Goal: Transaction & Acquisition: Book appointment/travel/reservation

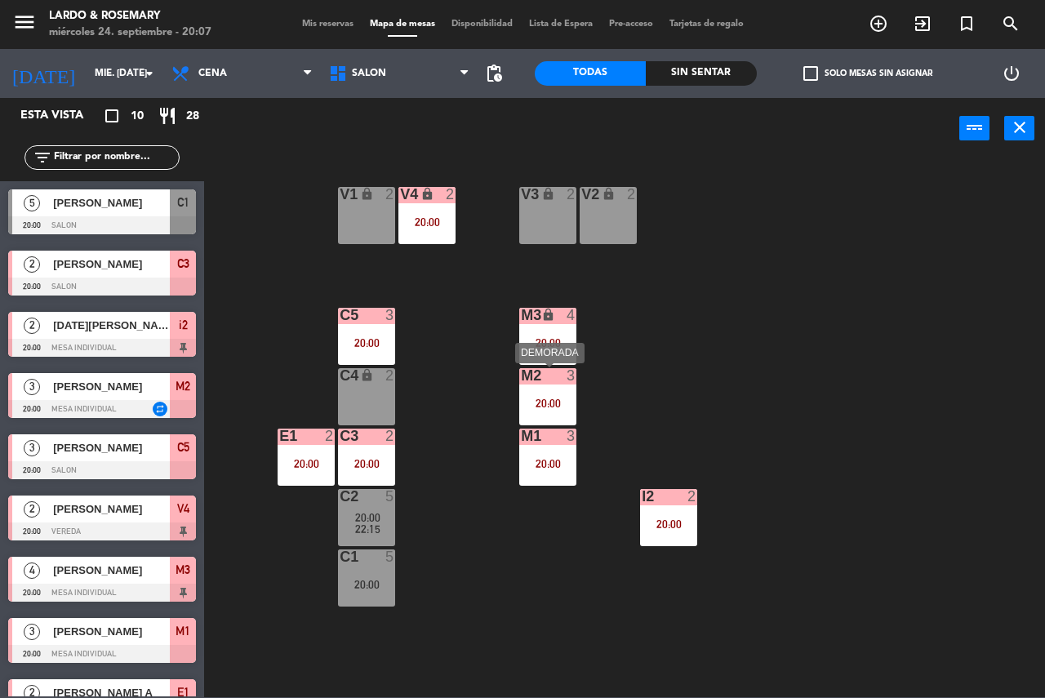
click at [547, 353] on div "M3 lock 4 20:00" at bounding box center [547, 336] width 57 height 57
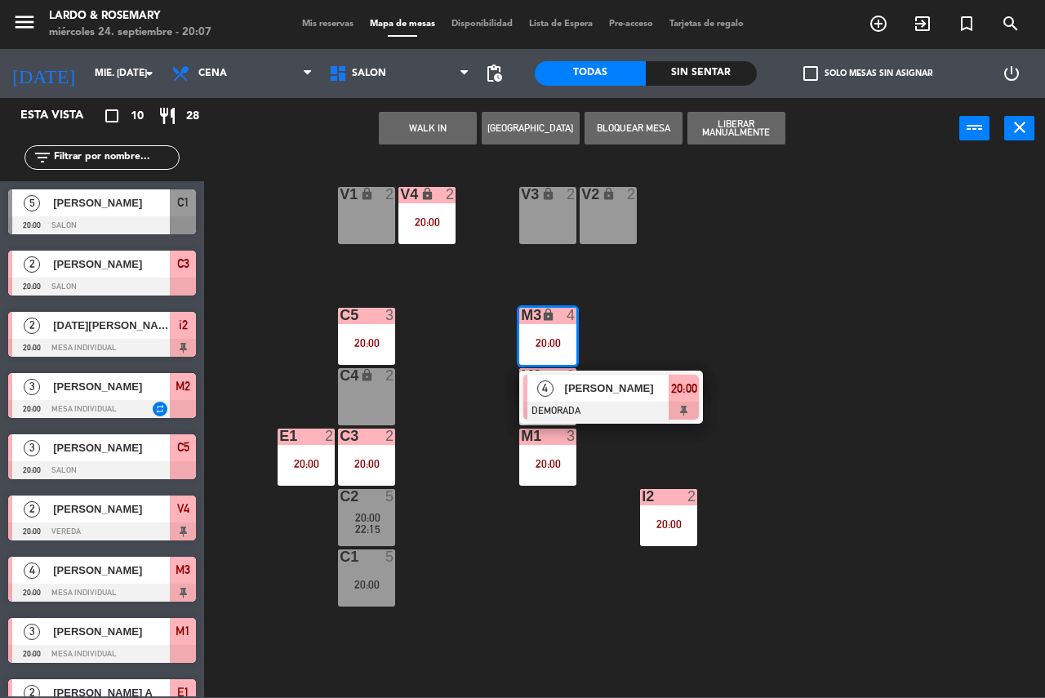
click at [581, 405] on div at bounding box center [611, 411] width 176 height 18
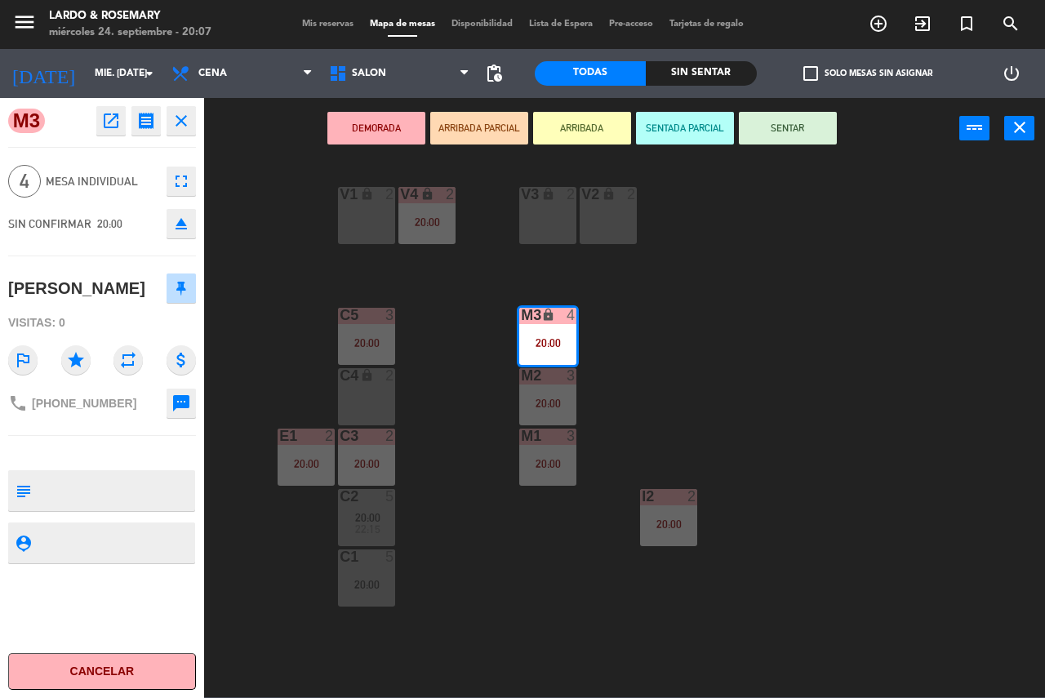
click at [64, 687] on button "Cancelar" at bounding box center [102, 671] width 188 height 37
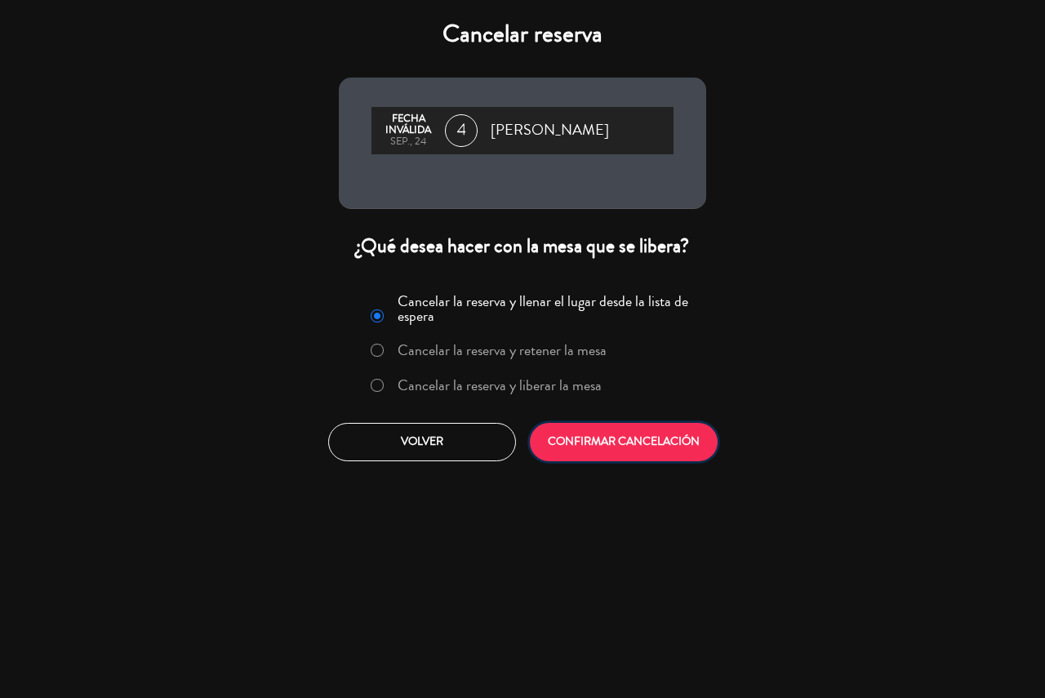
click at [600, 458] on button "CONFIRMAR CANCELACIÓN" at bounding box center [624, 442] width 188 height 38
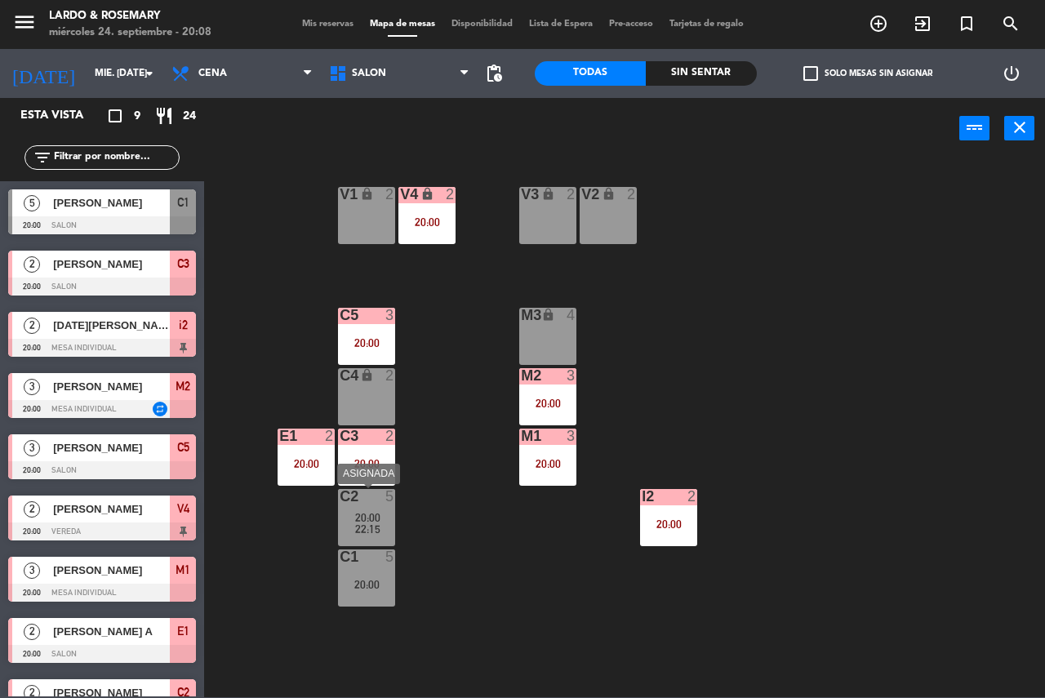
click at [389, 528] on div "22:15" at bounding box center [366, 528] width 57 height 11
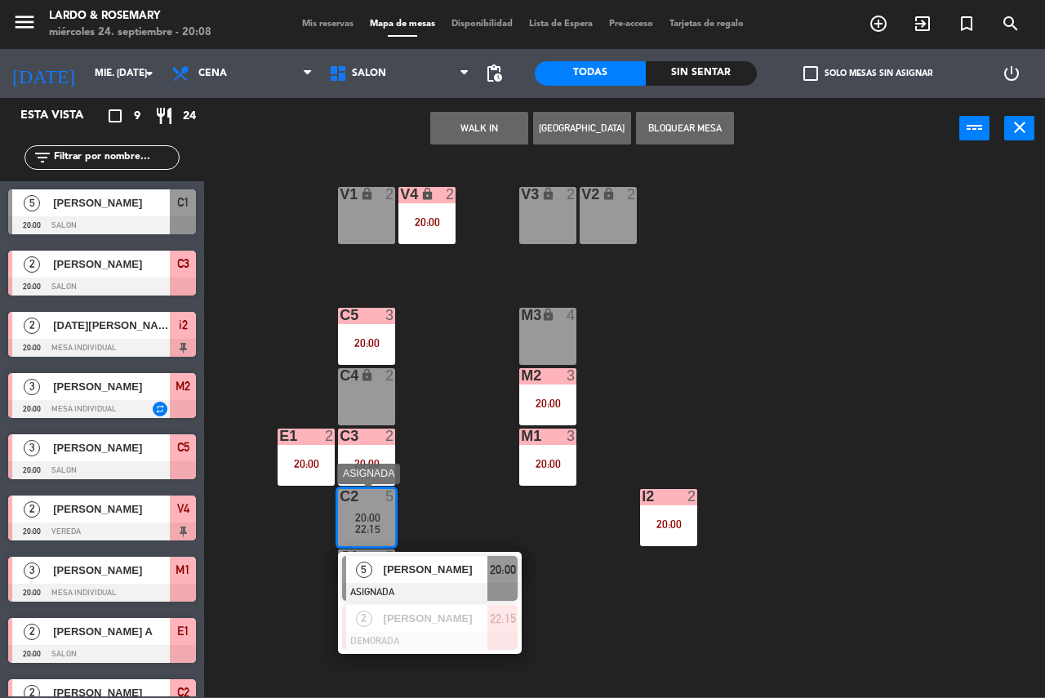
click at [422, 576] on span "[PERSON_NAME]" at bounding box center [436, 569] width 105 height 17
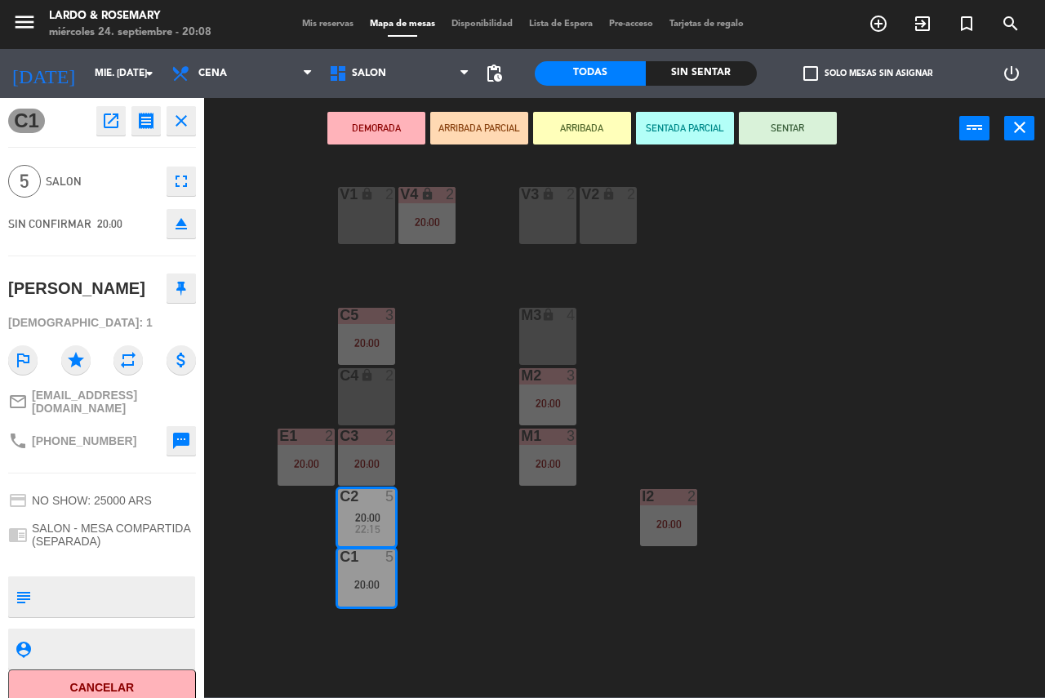
click at [365, 122] on button "DEMORADA" at bounding box center [376, 128] width 98 height 33
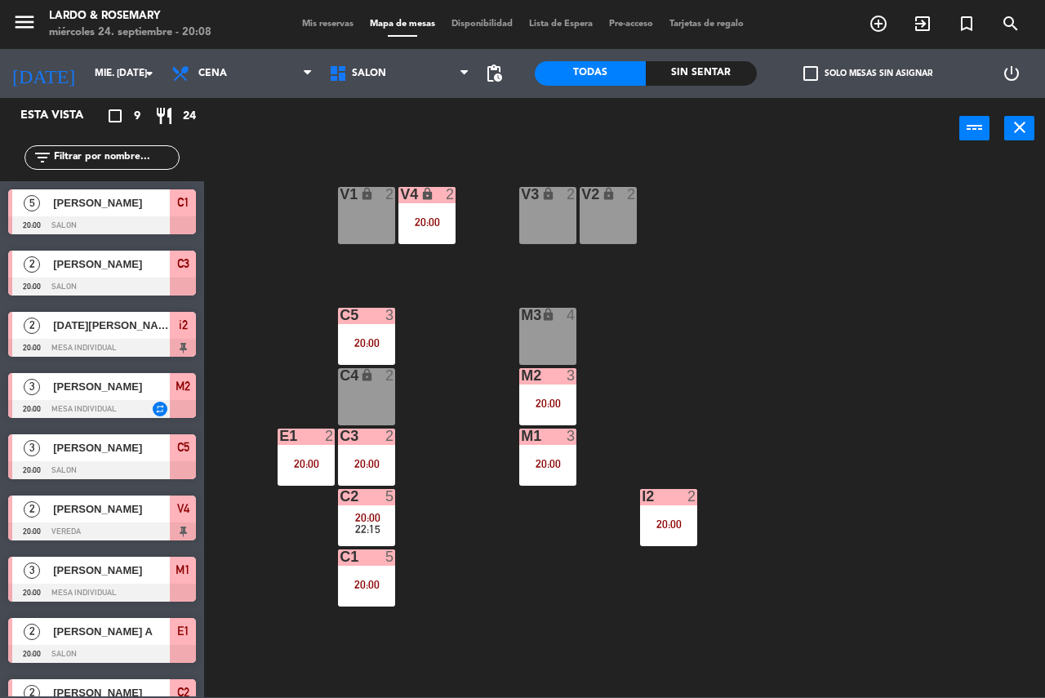
click at [428, 505] on div "V1 lock 2 V2 lock 2 V3 lock 2 V4 lock 2 20:00 C5 3 20:00 M3 lock 4 C4 lock 2 M2…" at bounding box center [630, 427] width 830 height 539
click at [671, 514] on span "20:00" at bounding box center [669, 517] width 25 height 13
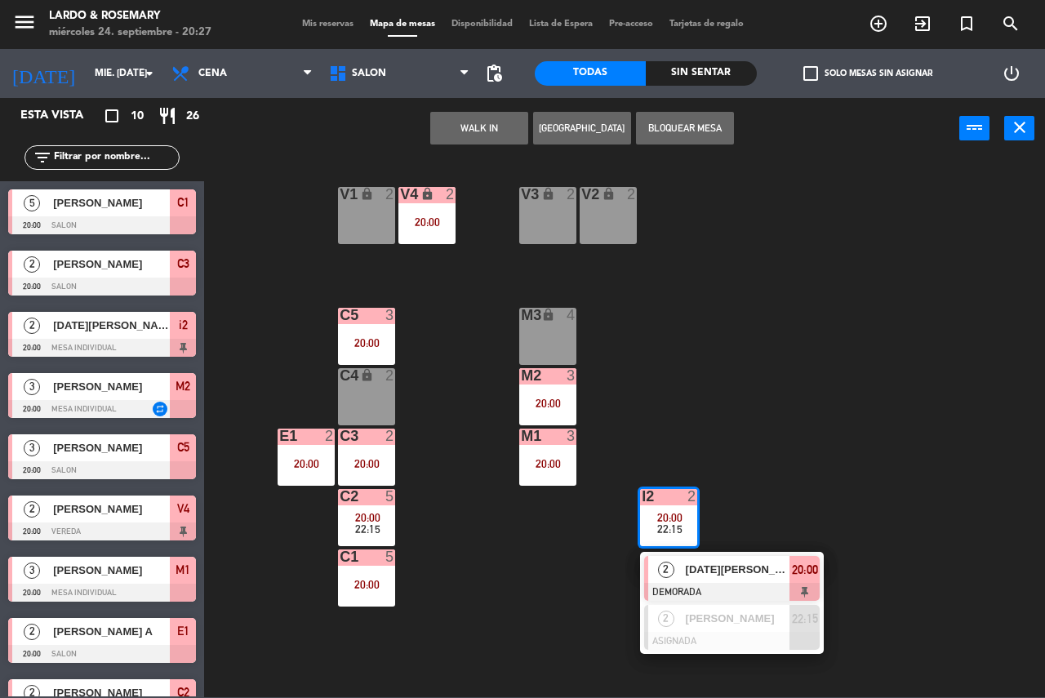
click at [719, 408] on div "V1 lock 2 V2 lock 2 V3 lock 2 V4 lock 2 20:00 C5 3 20:00 M3 lock 4 C4 lock 2 M2…" at bounding box center [630, 427] width 830 height 539
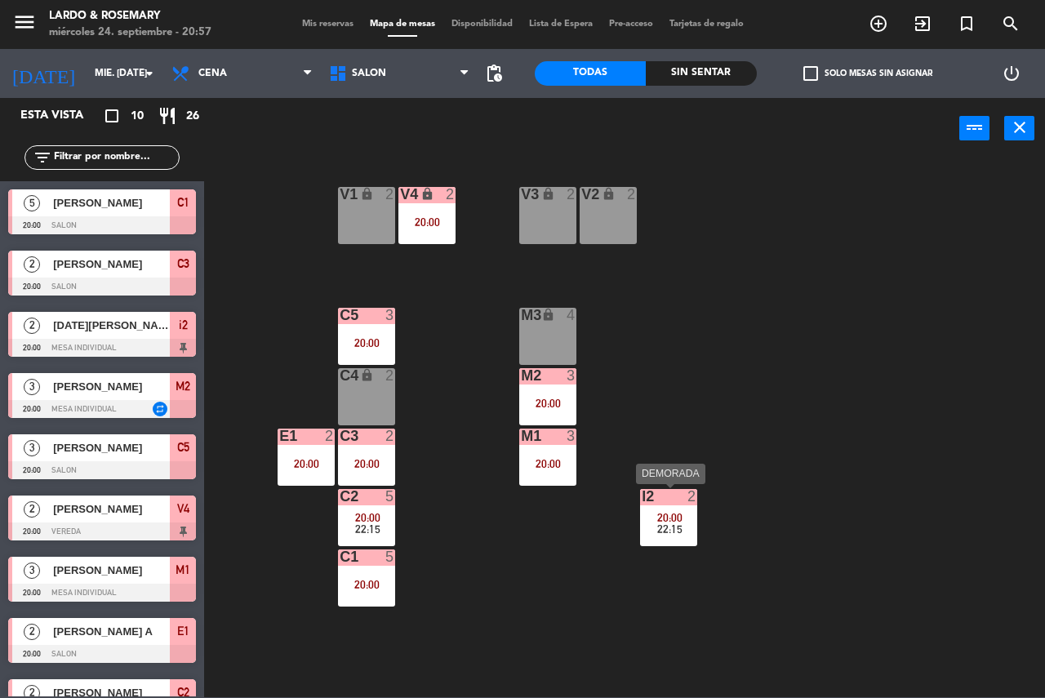
click at [643, 512] on div "20:00" at bounding box center [668, 517] width 57 height 11
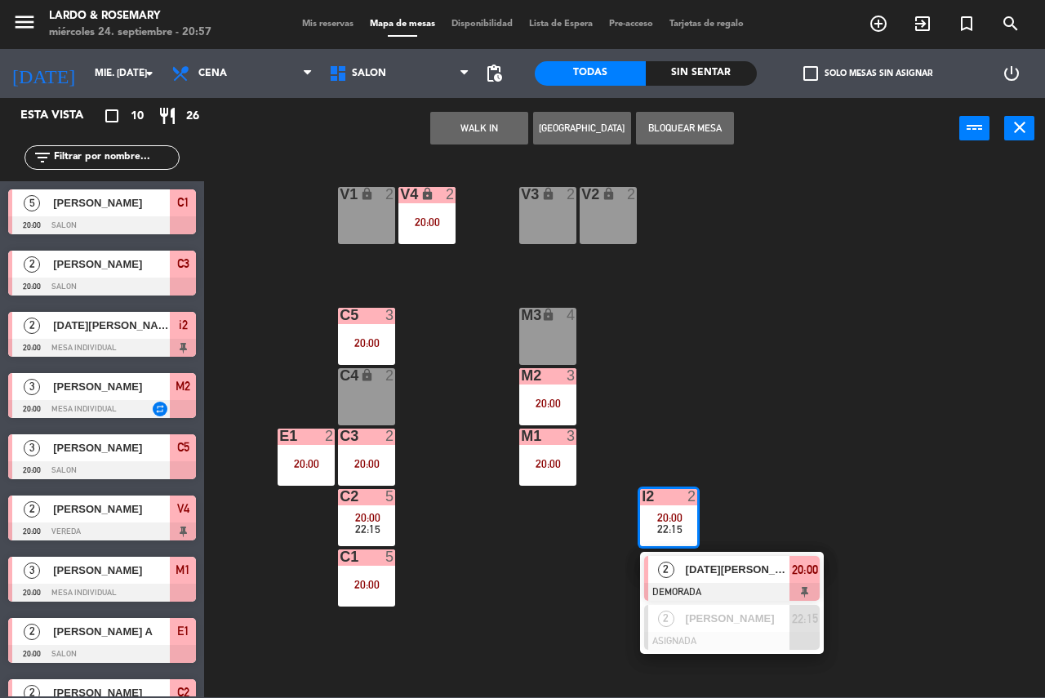
click at [818, 349] on div "V1 lock 2 V2 lock 2 V3 lock 2 V4 lock 2 20:00 C5 3 20:00 M3 lock 4 C4 lock 2 M2…" at bounding box center [630, 427] width 830 height 539
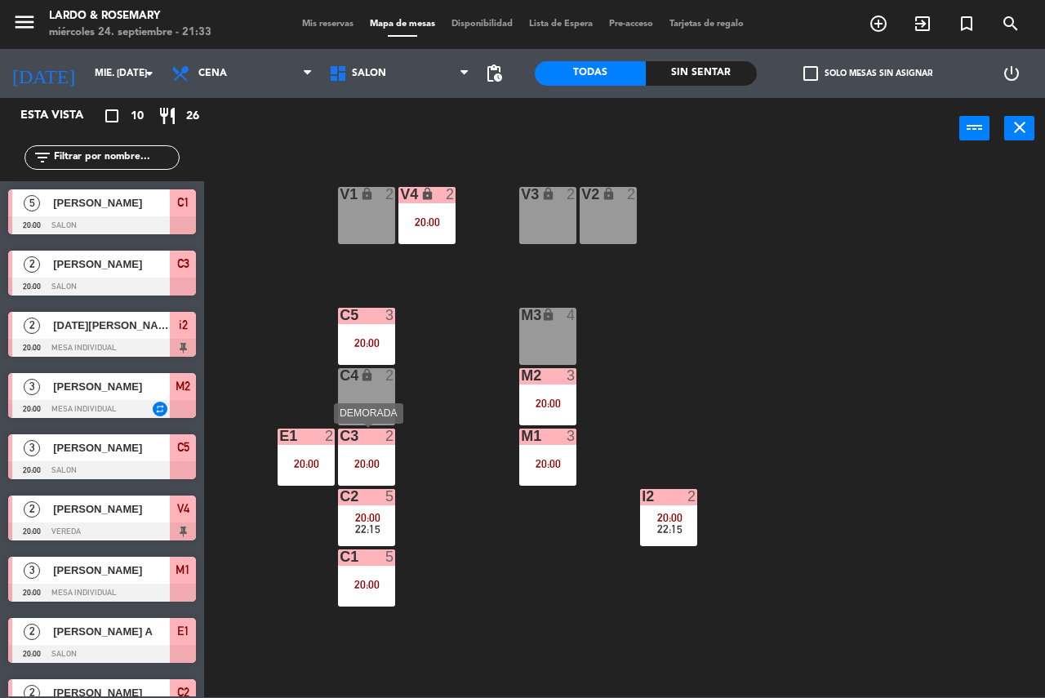
click at [369, 466] on div "20:00" at bounding box center [366, 463] width 57 height 11
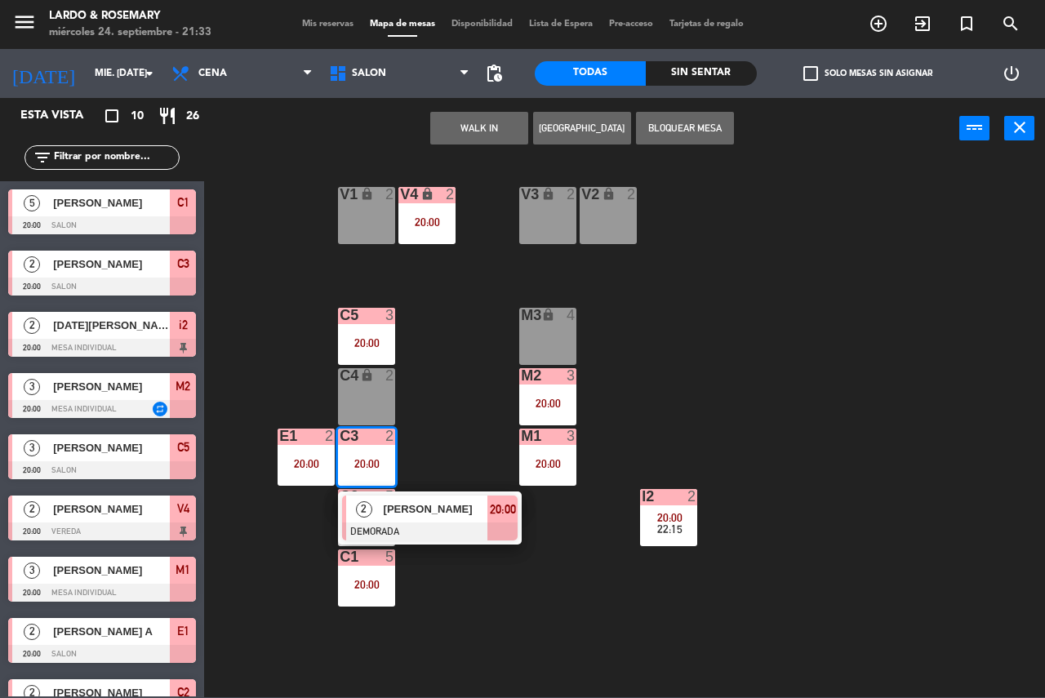
click at [679, 127] on button "Bloquear Mesa" at bounding box center [685, 128] width 98 height 33
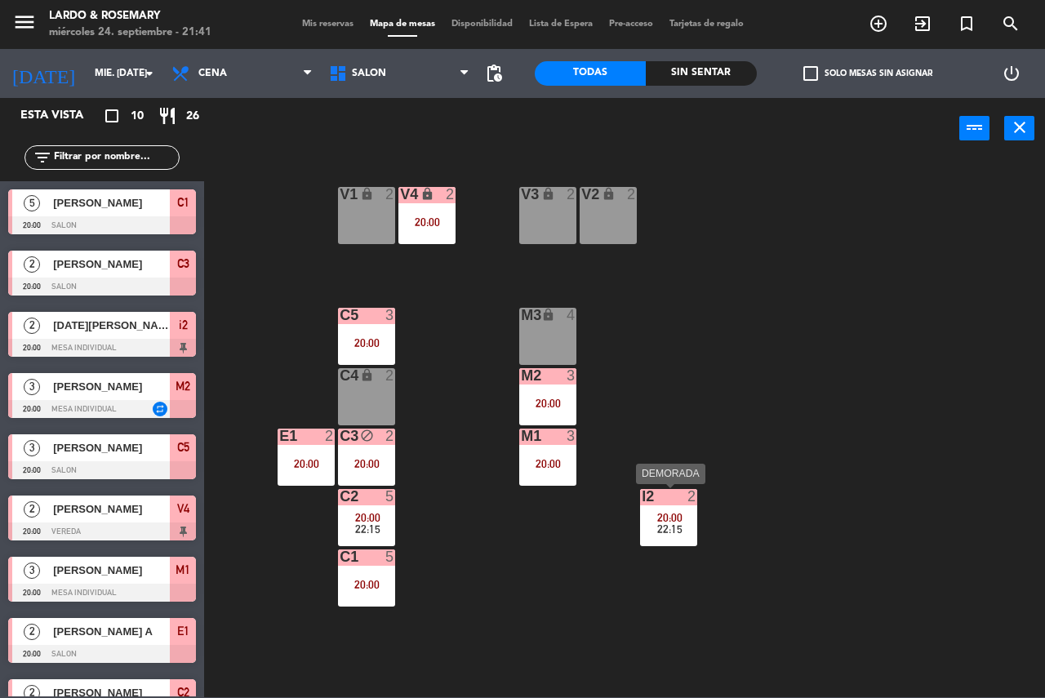
click at [659, 501] on div at bounding box center [669, 496] width 27 height 15
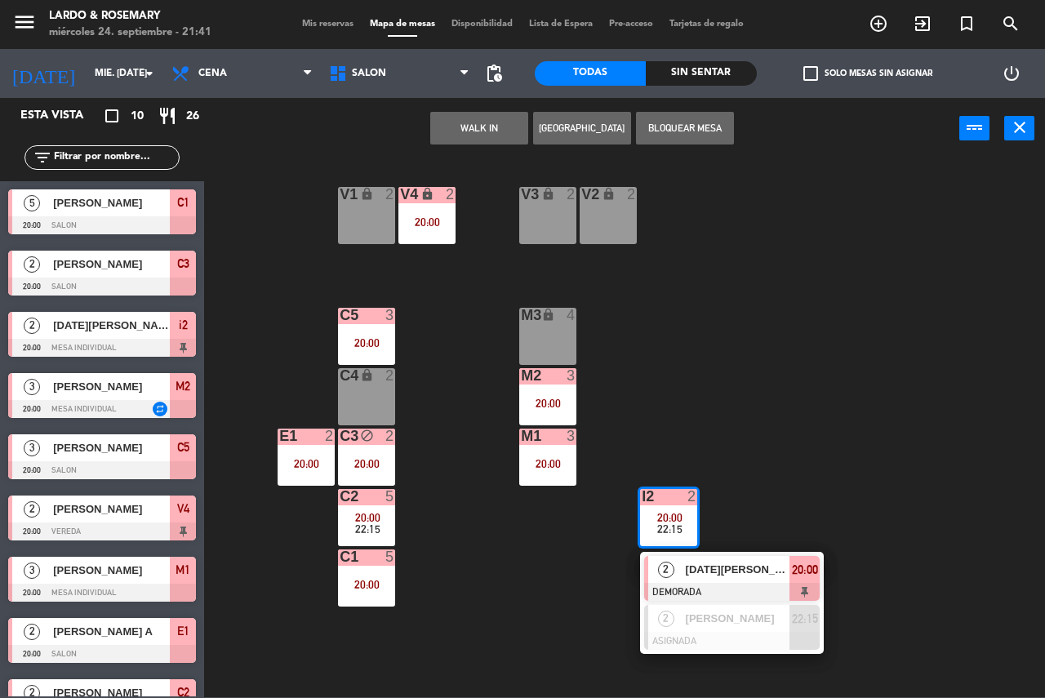
click at [531, 575] on div "V1 lock 2 V2 lock 2 V3 lock 2 V4 lock 2 20:00 C5 3 20:00 M3 lock 4 C4 lock 2 M2…" at bounding box center [630, 427] width 830 height 539
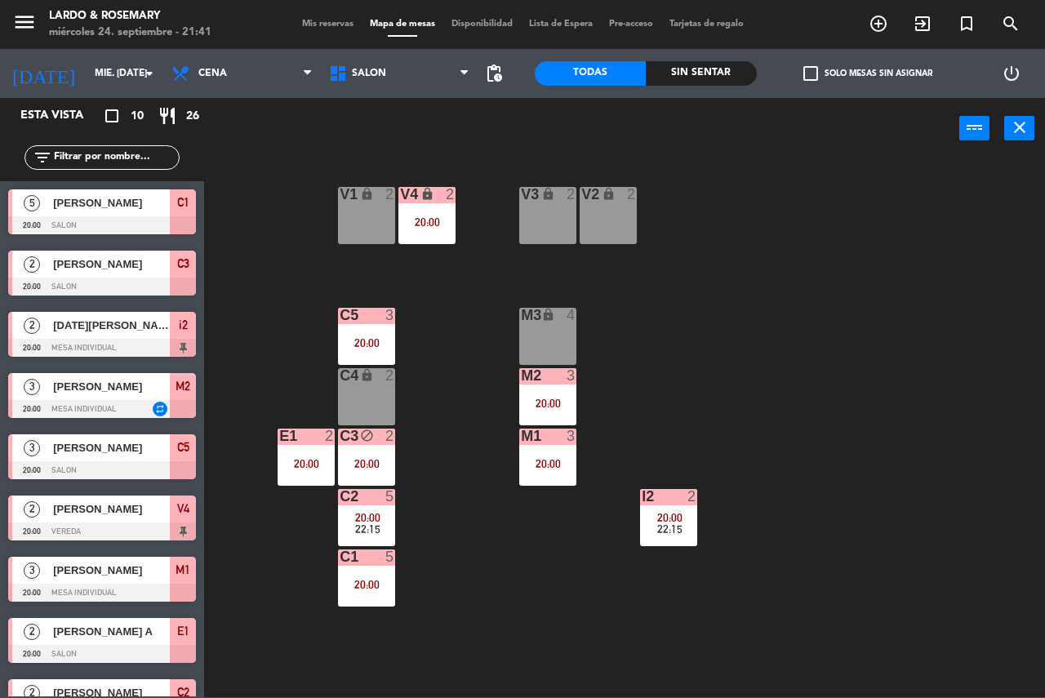
click at [371, 520] on span "20:00" at bounding box center [367, 517] width 25 height 13
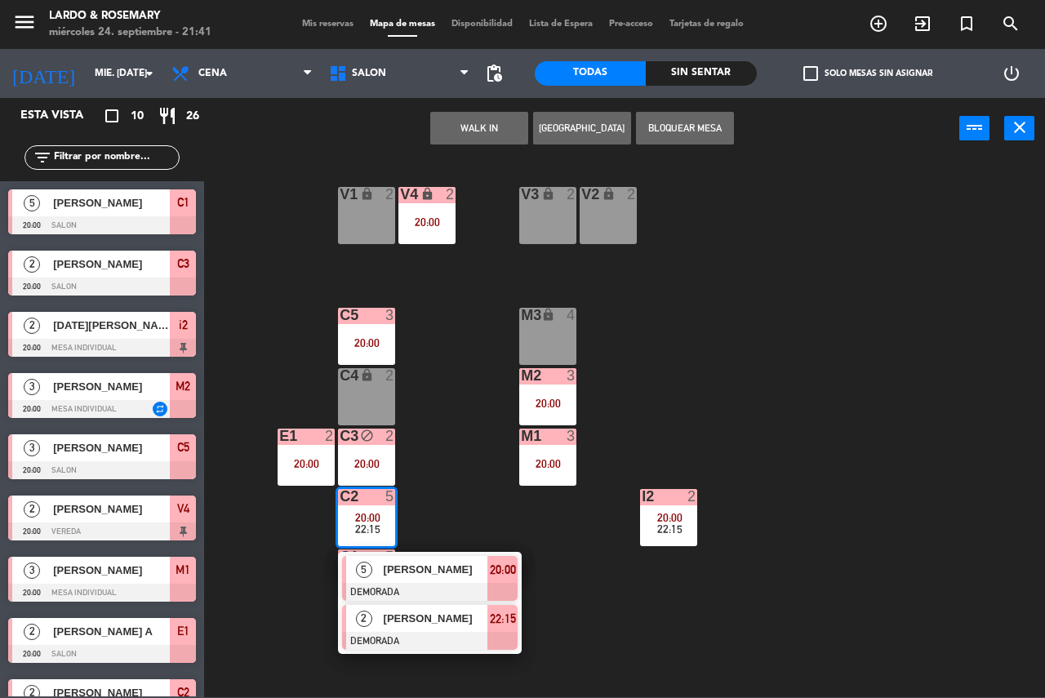
click at [436, 634] on div at bounding box center [430, 641] width 176 height 18
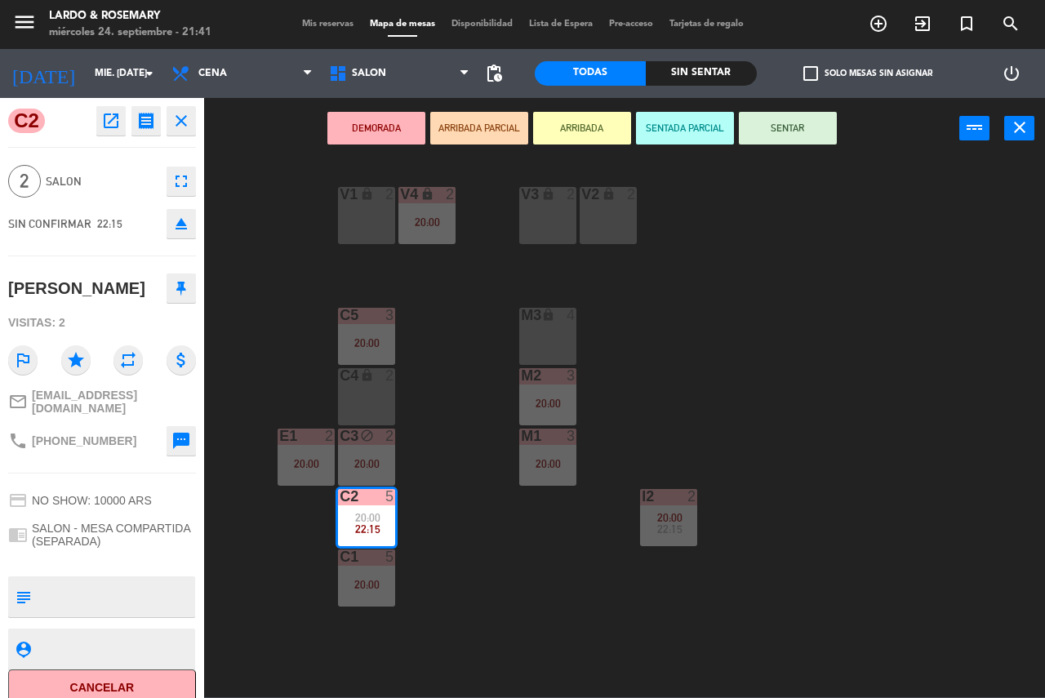
click at [449, 532] on div "V1 lock 2 V2 lock 2 V3 lock 2 V4 lock 2 20:00 C5 3 20:00 M3 lock 4 C4 lock 2 M2…" at bounding box center [630, 427] width 830 height 539
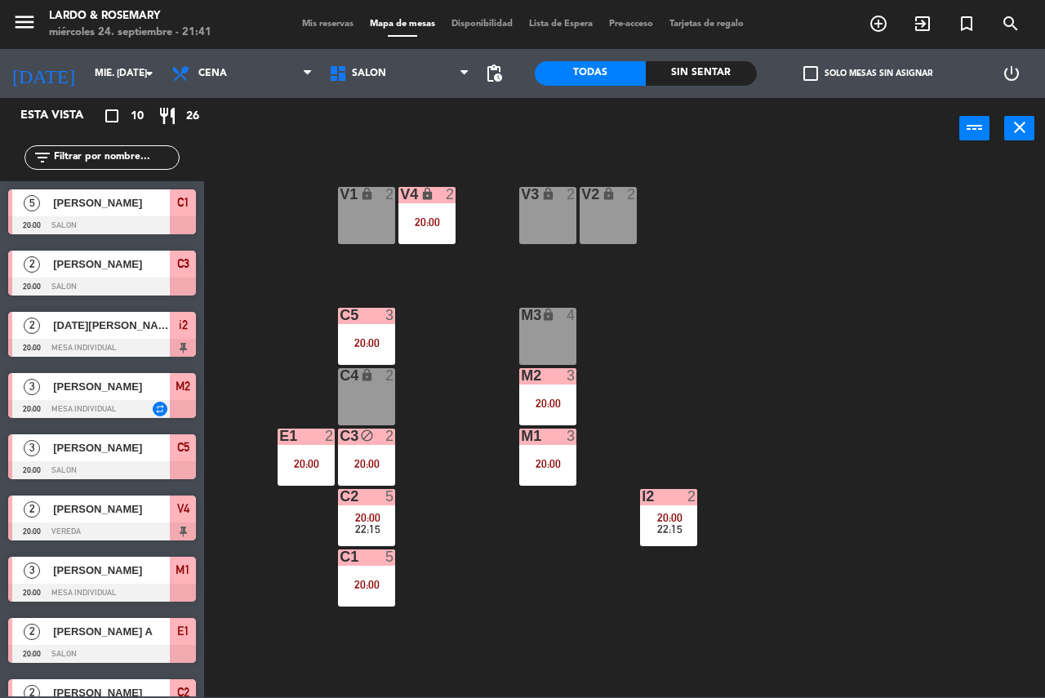
scroll to position [97, 0]
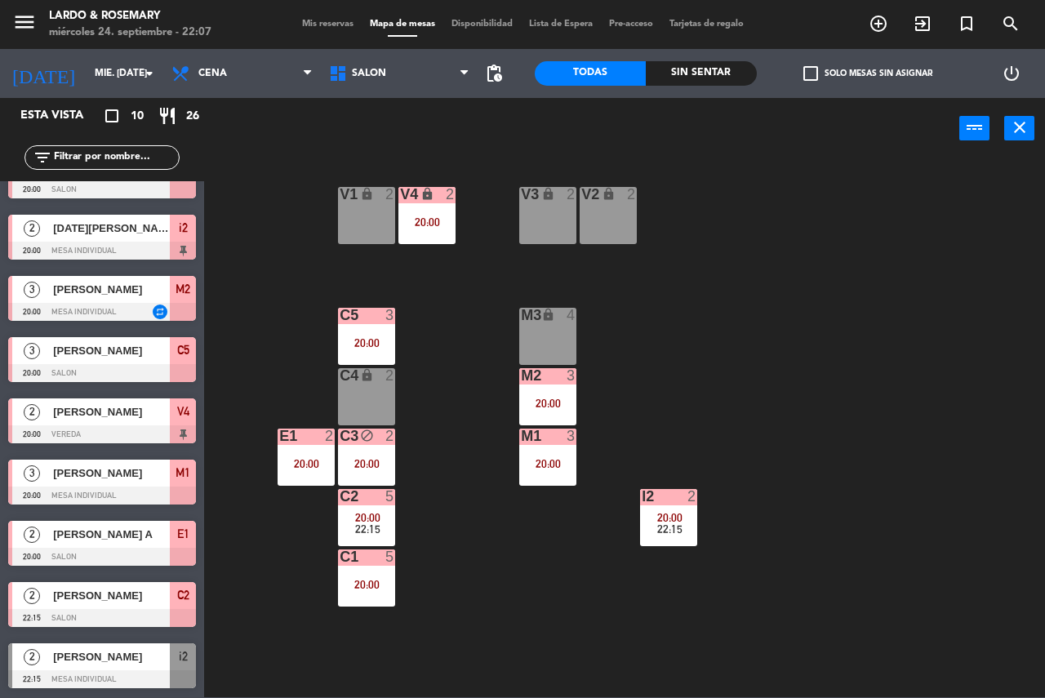
click at [710, 551] on div "V1 lock 2 V2 lock 2 V3 lock 2 V4 lock 2 20:00 C5 3 20:00 M3 lock 4 C4 lock 2 M2…" at bounding box center [630, 427] width 830 height 539
click at [705, 538] on div "V1 lock 2 V2 lock 2 V3 lock 2 V4 lock 2 20:00 C5 3 20:00 M3 lock 4 C4 lock 2 M2…" at bounding box center [630, 427] width 830 height 539
click at [695, 532] on div "22:15" at bounding box center [668, 528] width 57 height 11
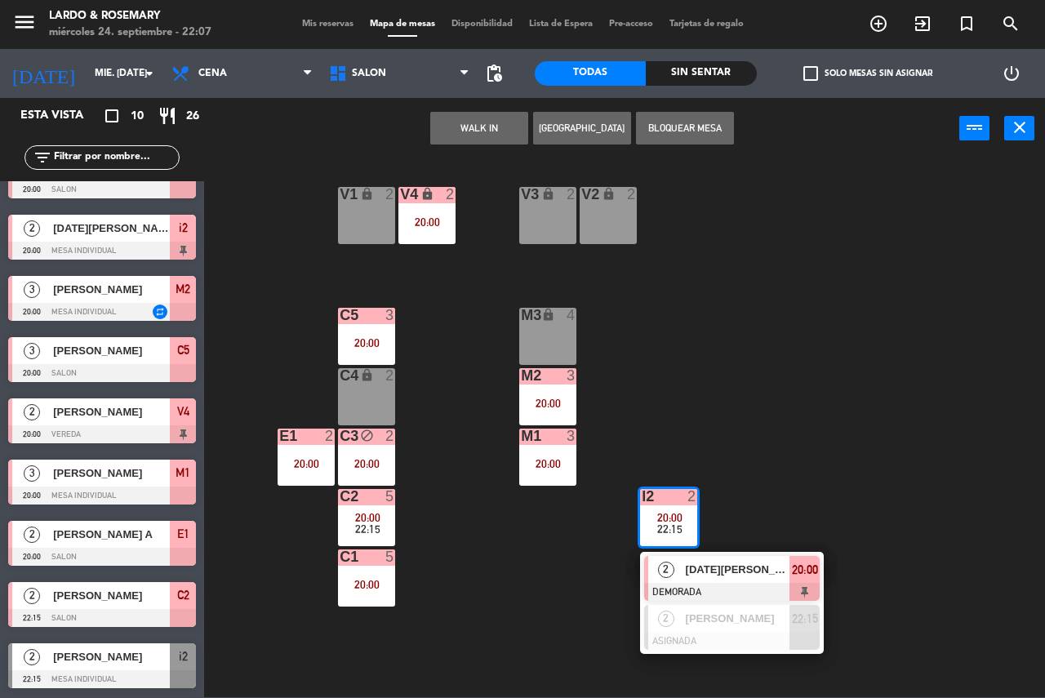
click at [710, 569] on span "[DATE][PERSON_NAME]" at bounding box center [738, 569] width 105 height 17
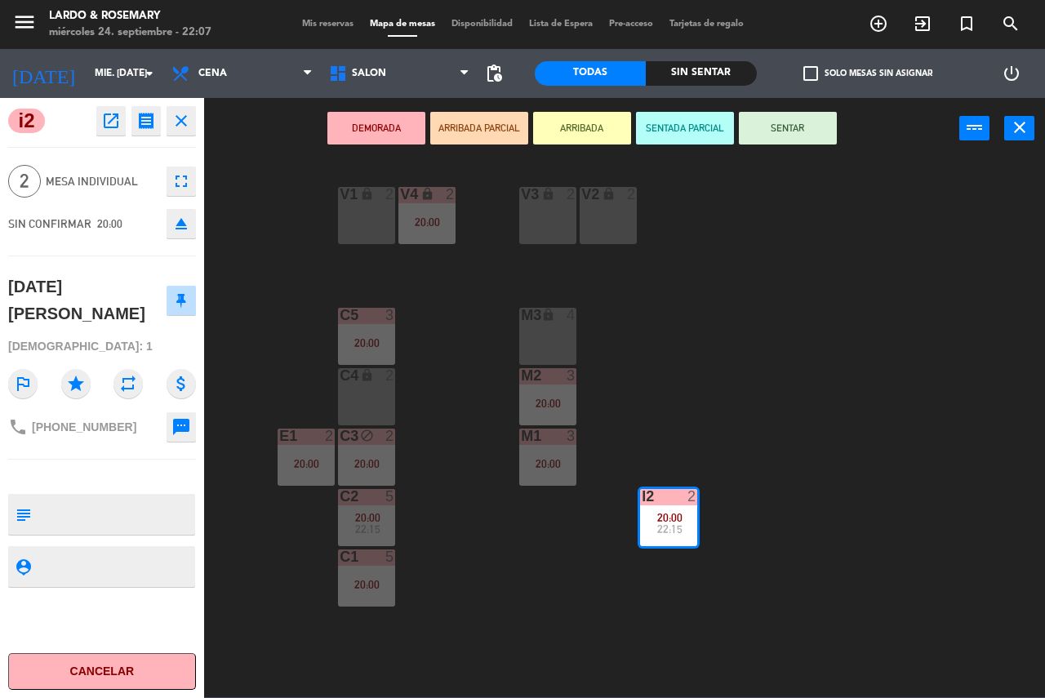
click at [697, 479] on div "V1 lock 2 V2 lock 2 V3 lock 2 V4 lock 2 20:00 C5 3 20:00 M3 lock 4 C4 lock 2 M2…" at bounding box center [630, 427] width 830 height 539
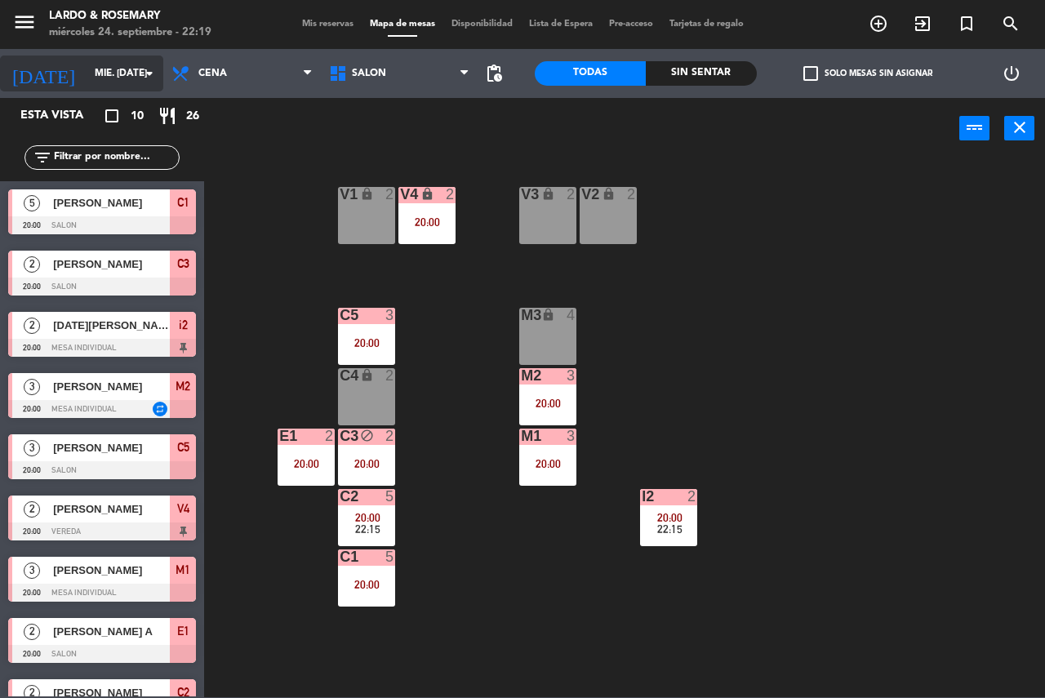
click at [107, 74] on input "mié. [DATE]" at bounding box center [152, 74] width 130 height 28
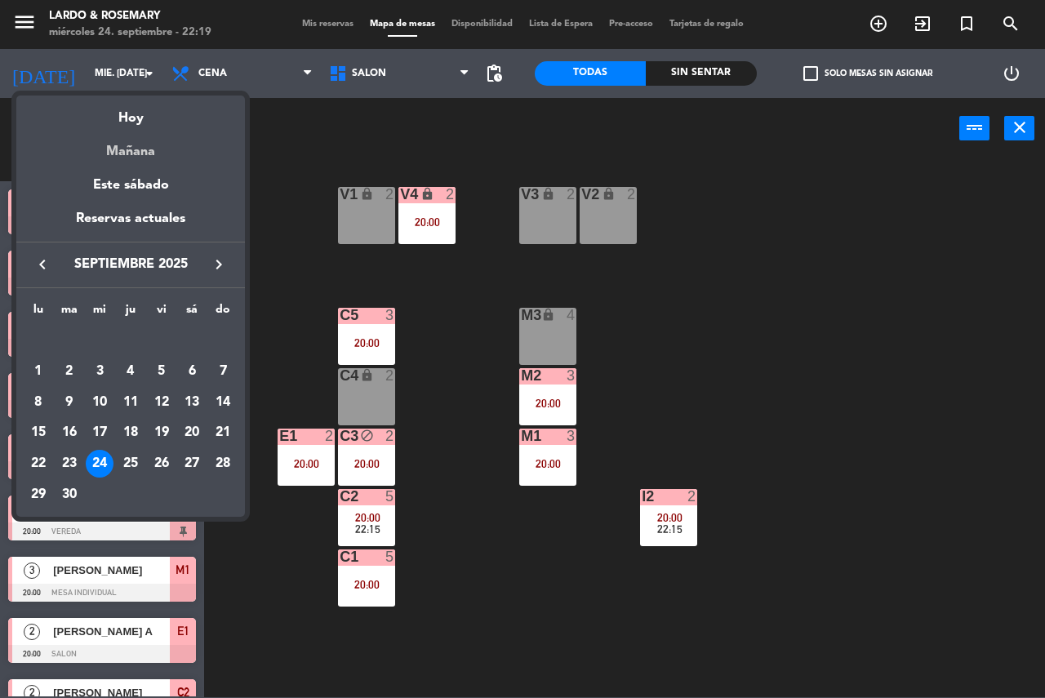
click at [121, 148] on div "Mañana" at bounding box center [130, 145] width 229 height 33
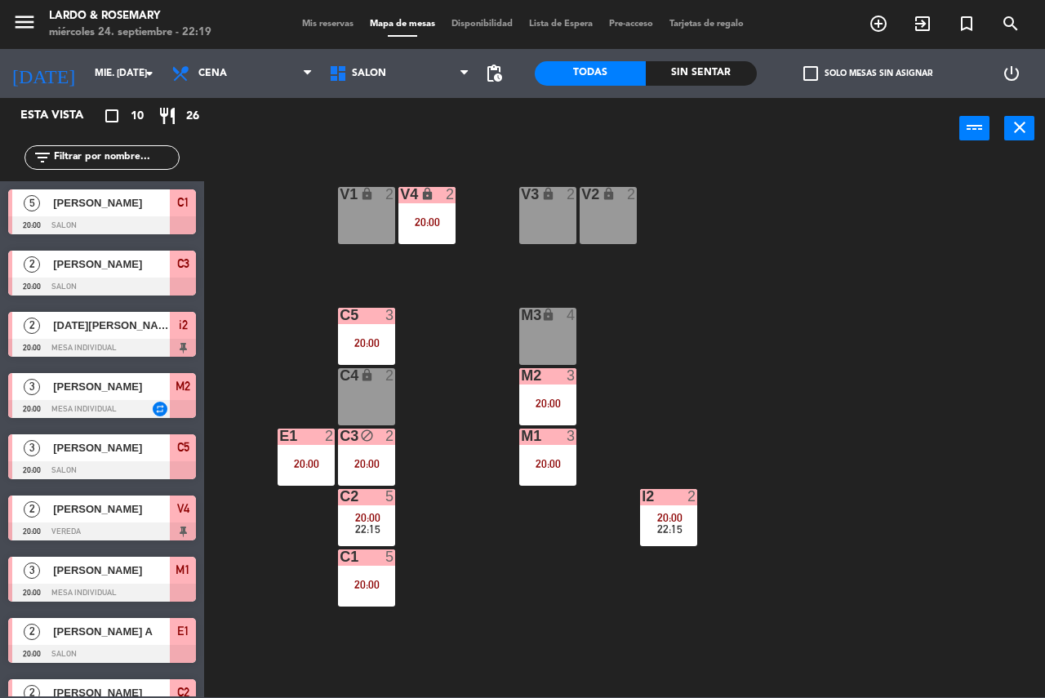
type input "[DEMOGRAPHIC_DATA] [DATE]"
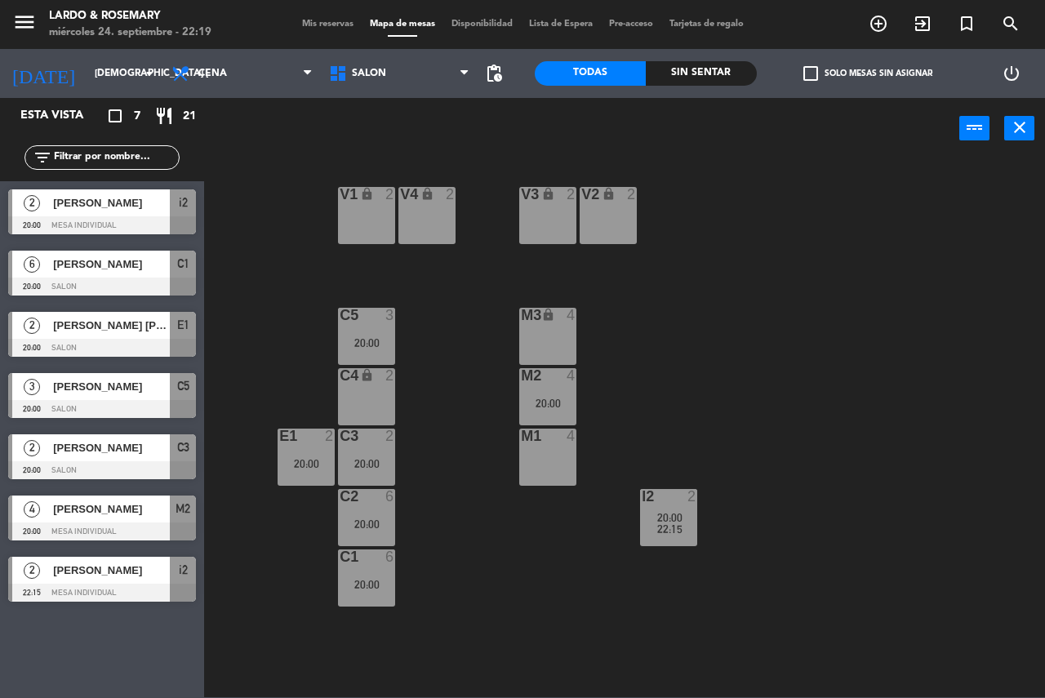
click at [48, 581] on div "2" at bounding box center [31, 570] width 39 height 27
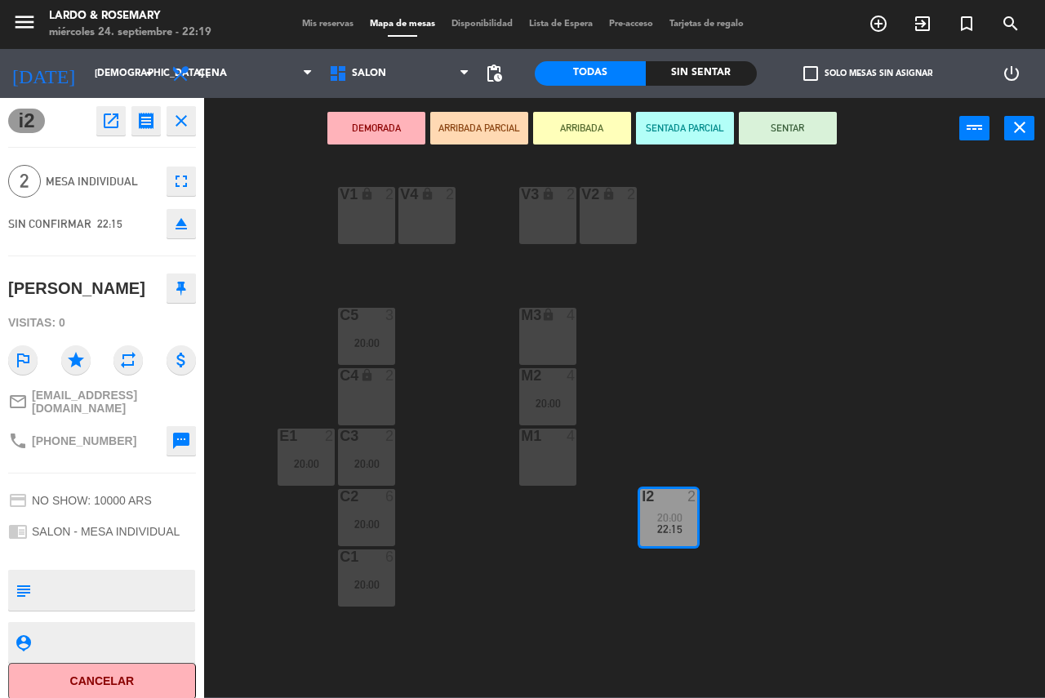
click at [233, 330] on div "V1 lock 2 V2 lock 2 V3 lock 2 V4 lock 2 C5 3 20:00 M3 lock 4 C4 lock 2 M2 4 20:…" at bounding box center [630, 427] width 830 height 539
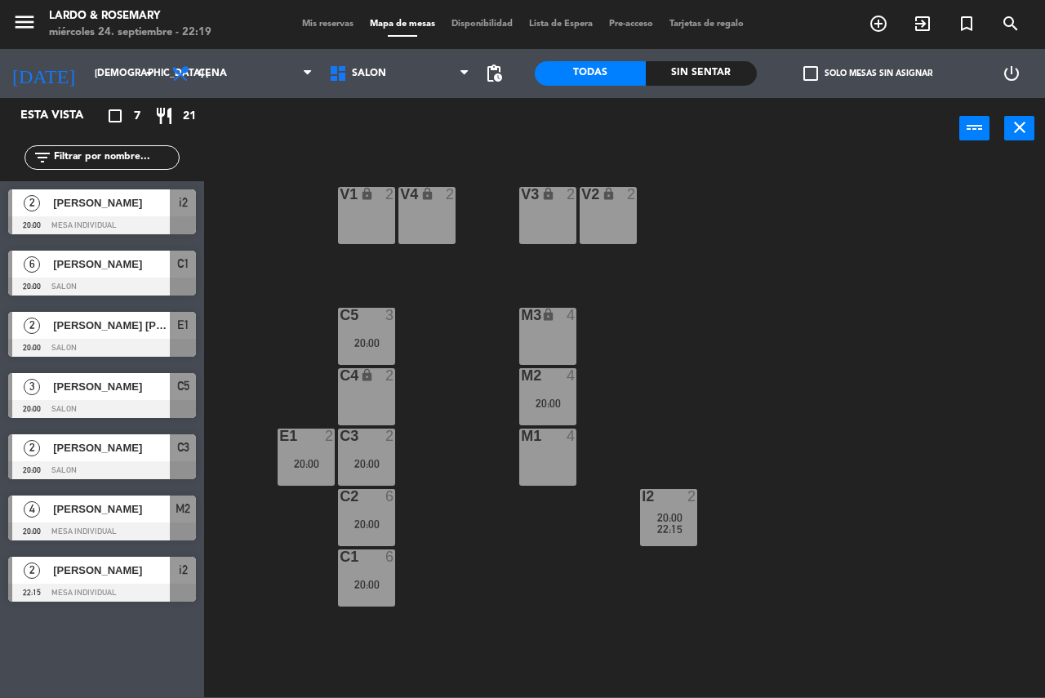
click at [60, 278] on div at bounding box center [102, 287] width 188 height 18
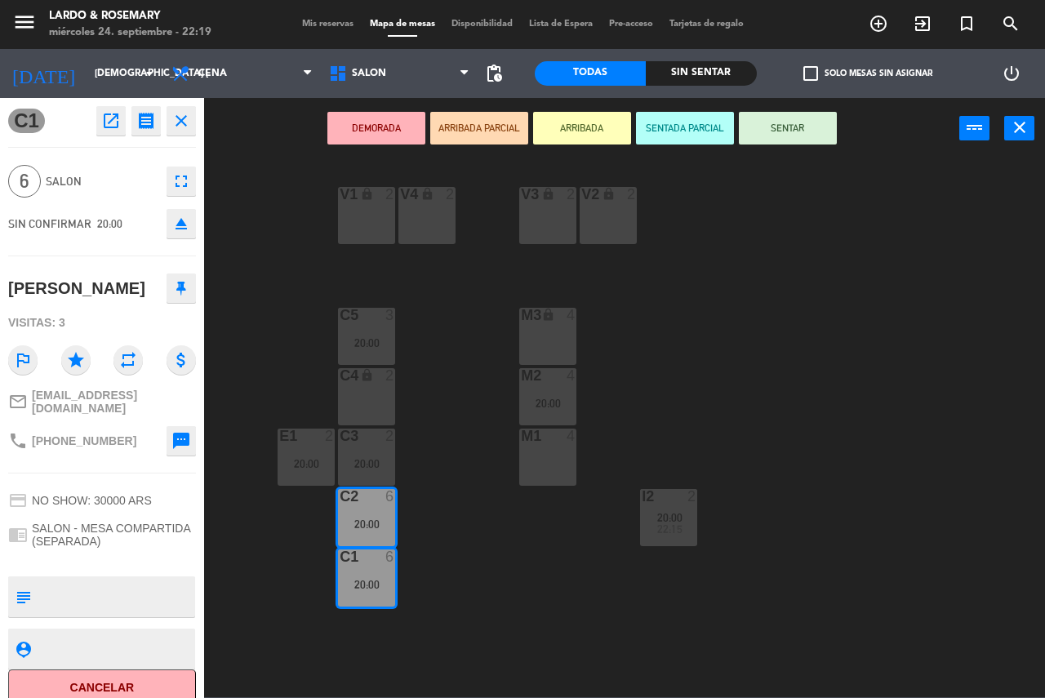
click at [271, 281] on div "V1 lock 2 V2 lock 2 V3 lock 2 V4 lock 2 C5 3 20:00 M3 lock 4 C4 lock 2 M2 4 20:…" at bounding box center [630, 427] width 830 height 539
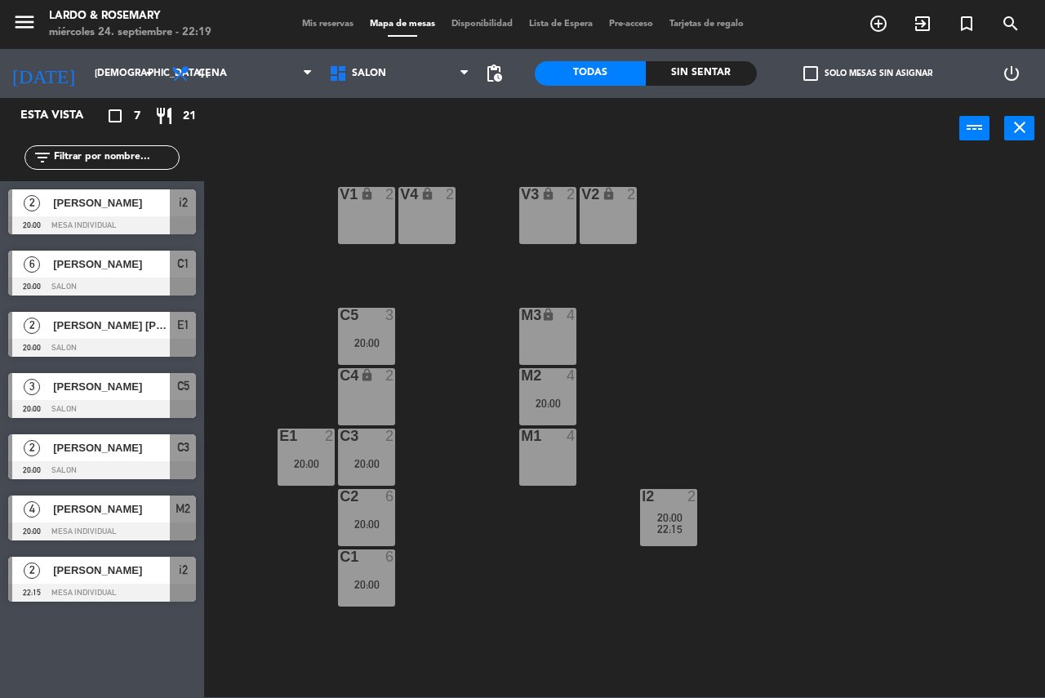
click at [306, 26] on span "Mis reservas" at bounding box center [328, 24] width 68 height 9
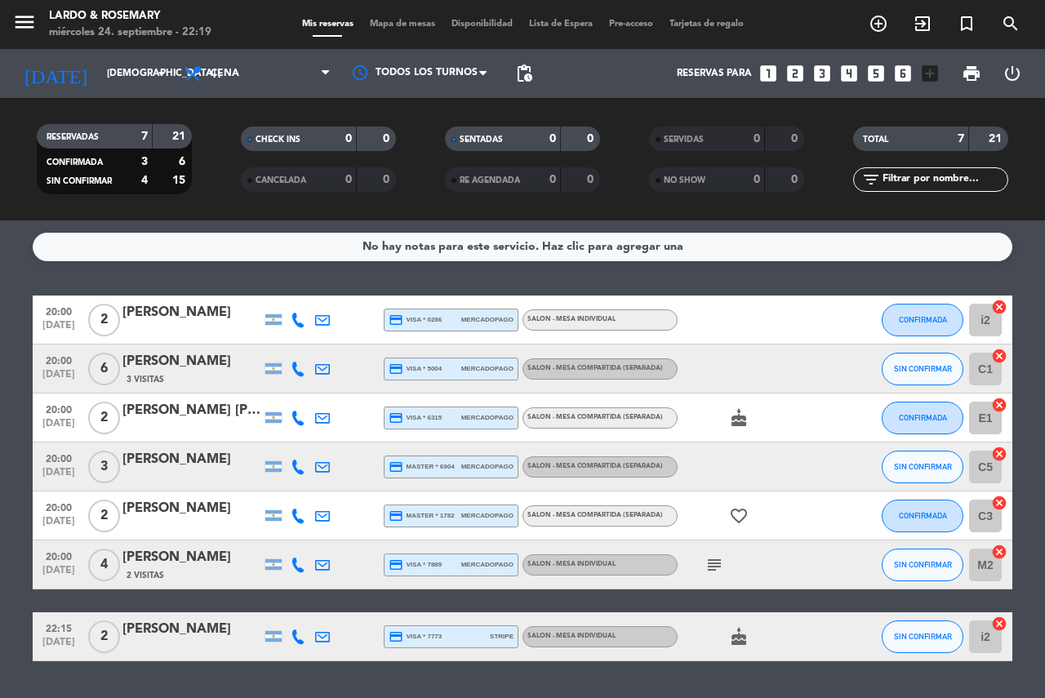
click at [381, 20] on span "Mapa de mesas" at bounding box center [403, 24] width 82 height 9
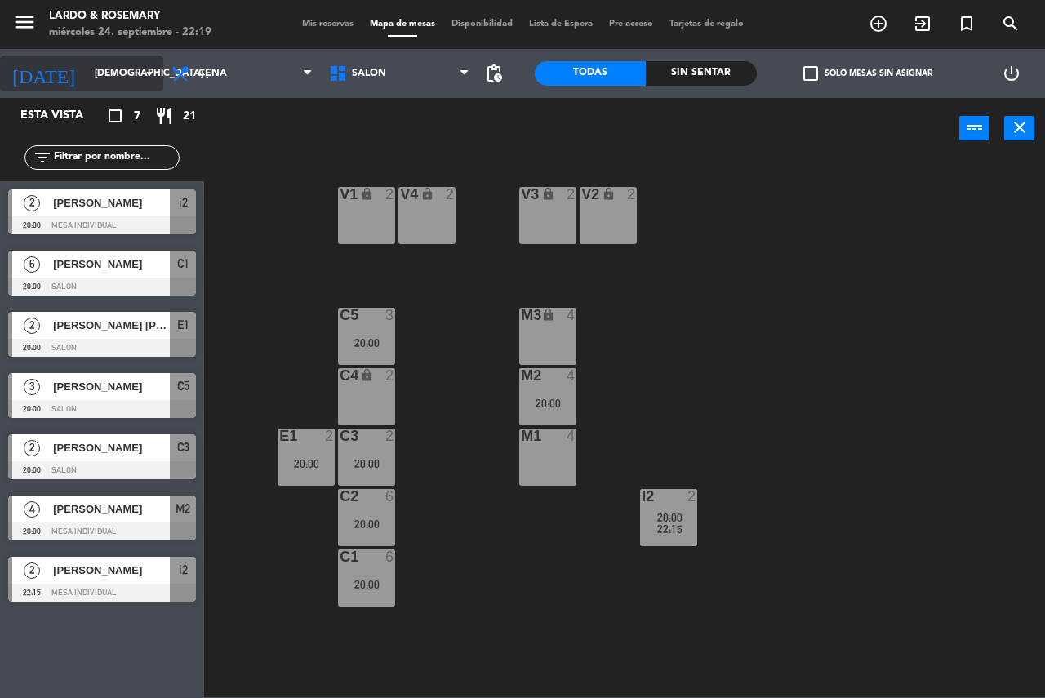
click at [129, 59] on div "[DATE] [DEMOGRAPHIC_DATA] [DATE] arrow_drop_down" at bounding box center [81, 74] width 163 height 36
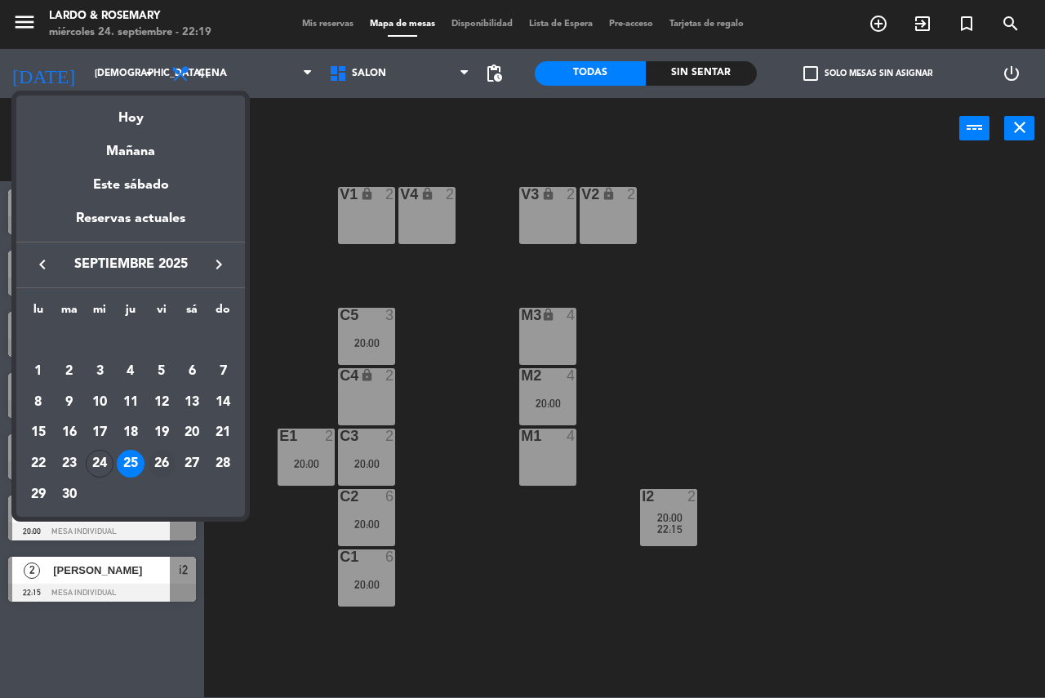
click at [162, 456] on div "26" at bounding box center [162, 464] width 28 height 28
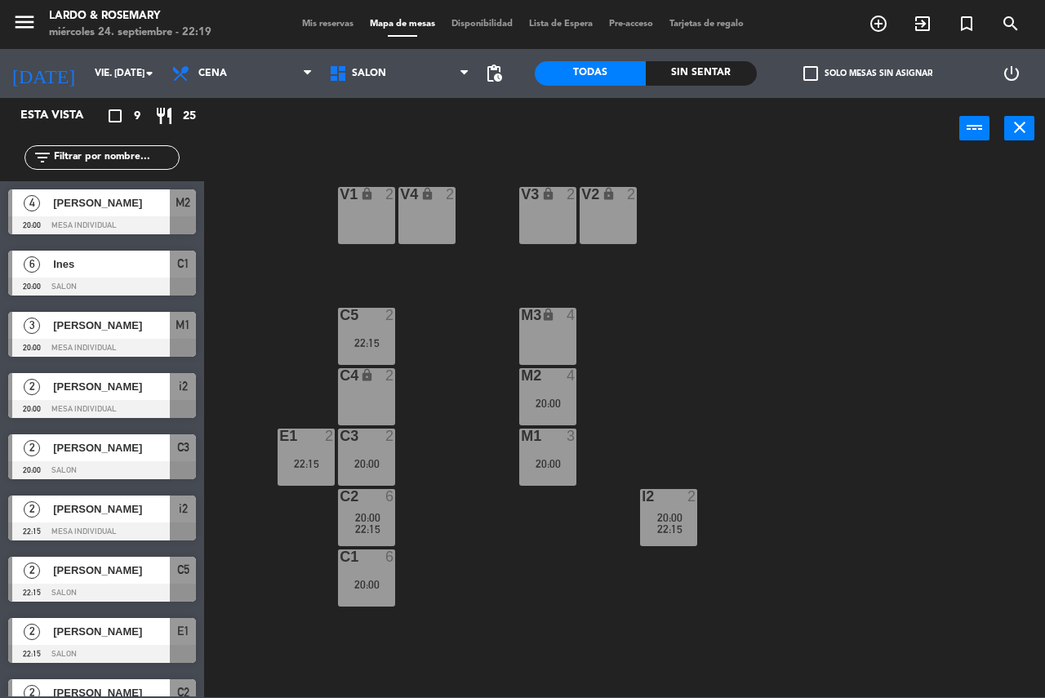
scroll to position [36, 0]
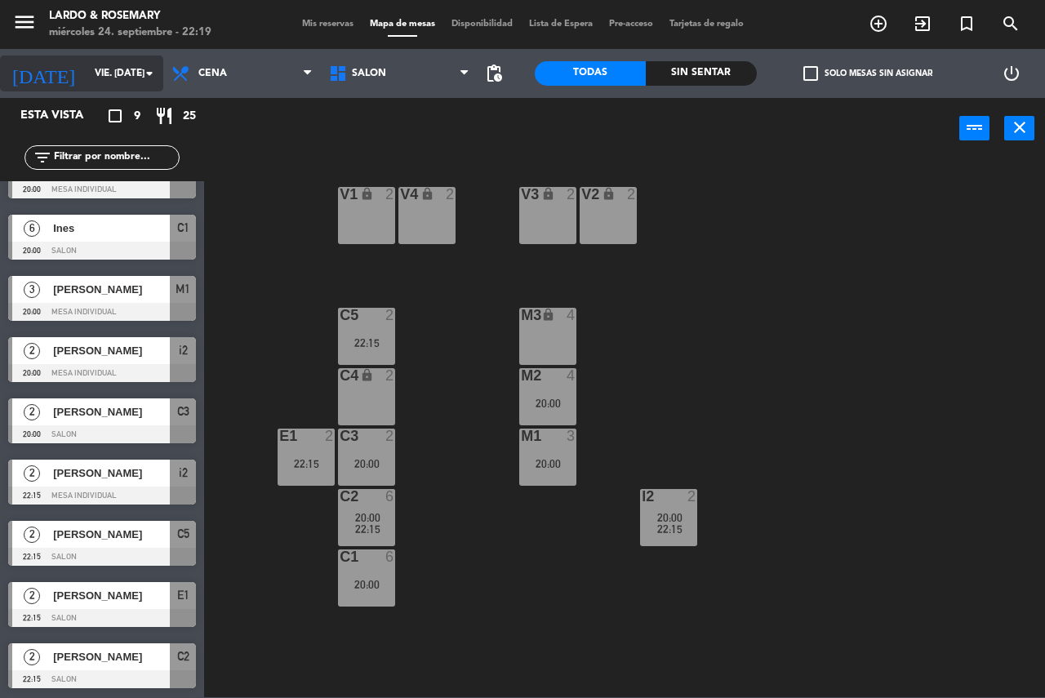
click at [117, 84] on input "vie. [DATE]" at bounding box center [152, 74] width 130 height 28
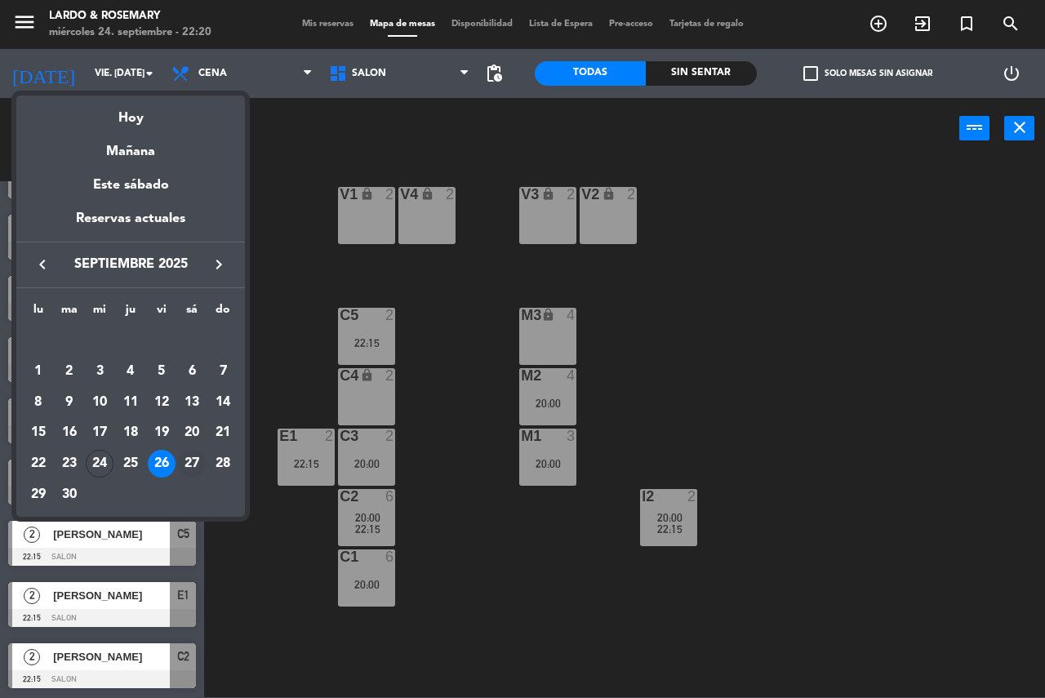
click at [194, 457] on div "27" at bounding box center [192, 464] width 28 height 28
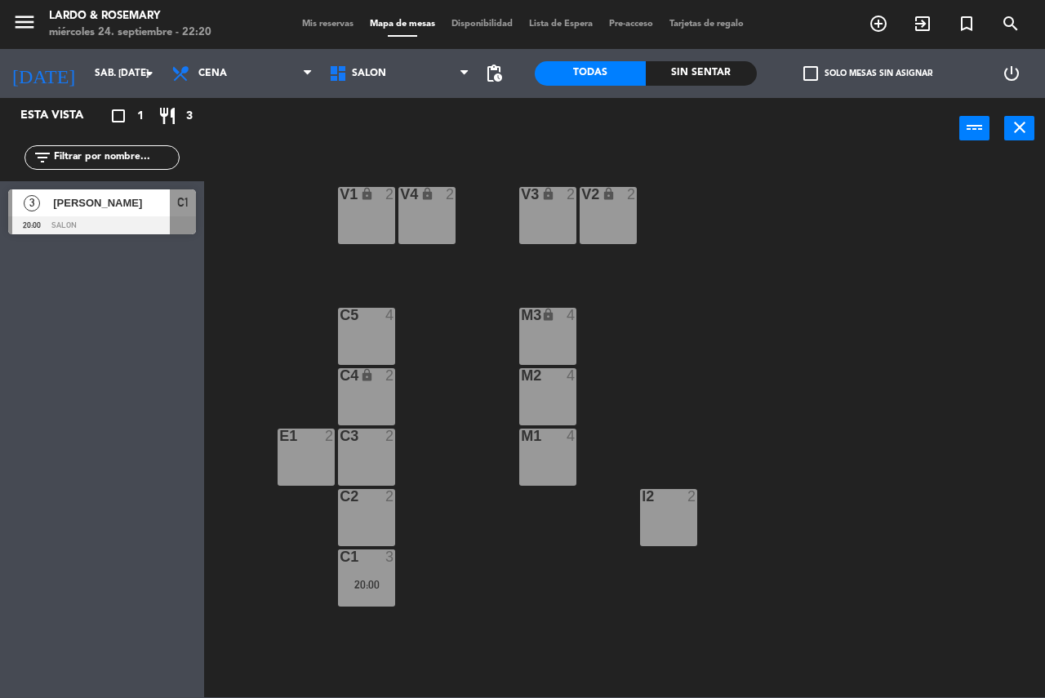
scroll to position [0, 0]
click at [87, 76] on input "sáb. [DATE]" at bounding box center [152, 74] width 130 height 28
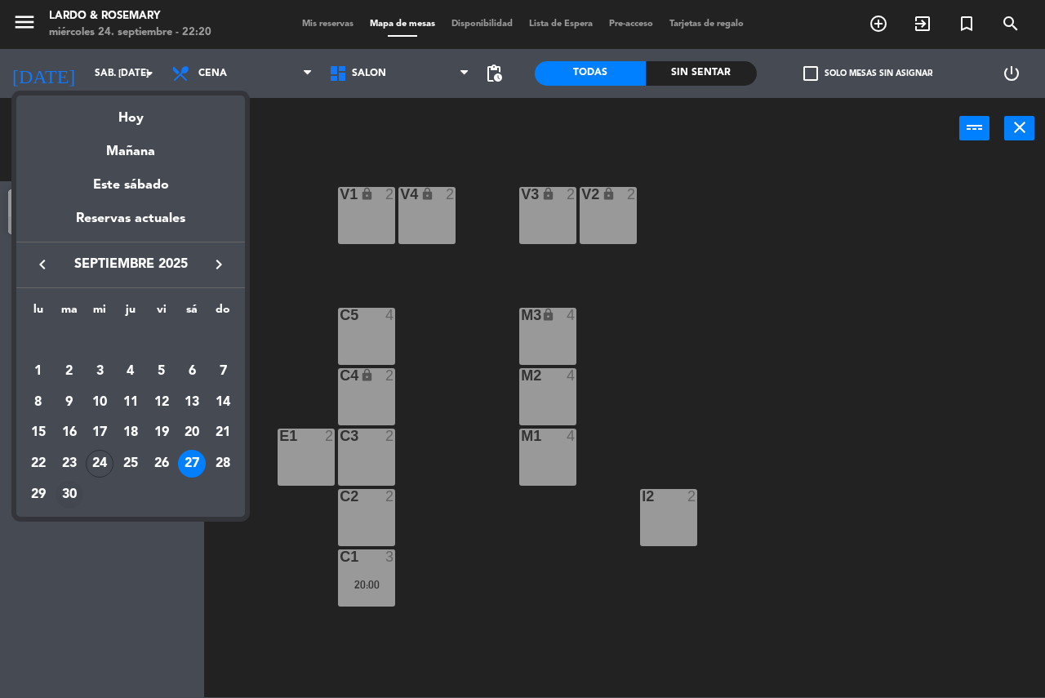
click at [65, 496] on div "30" at bounding box center [70, 495] width 28 height 28
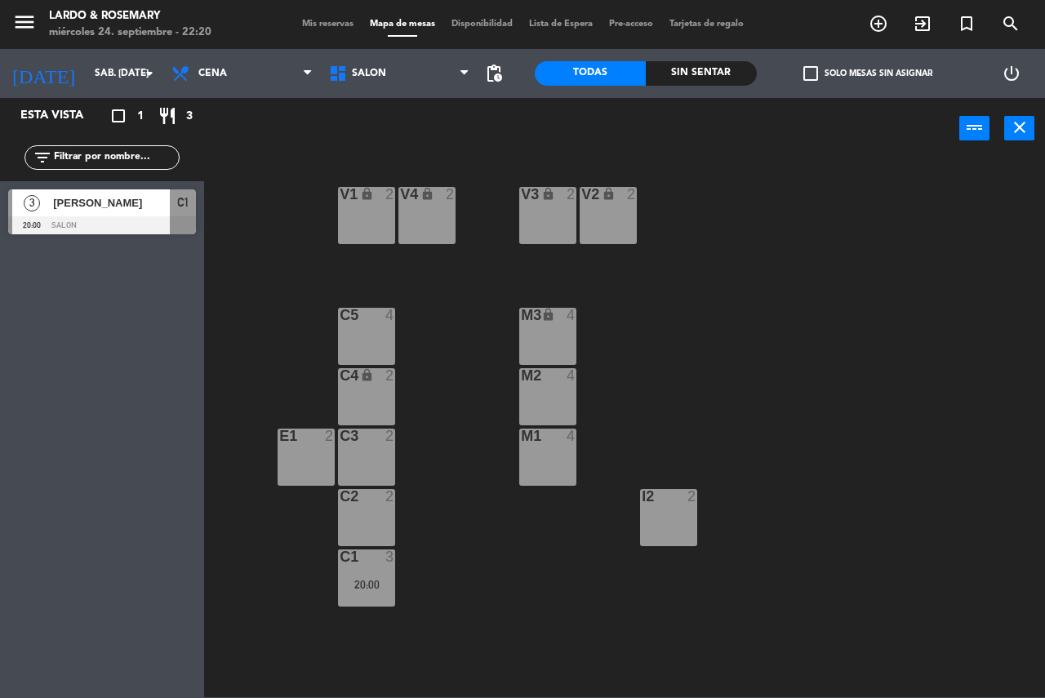
type input "[DATE] sep."
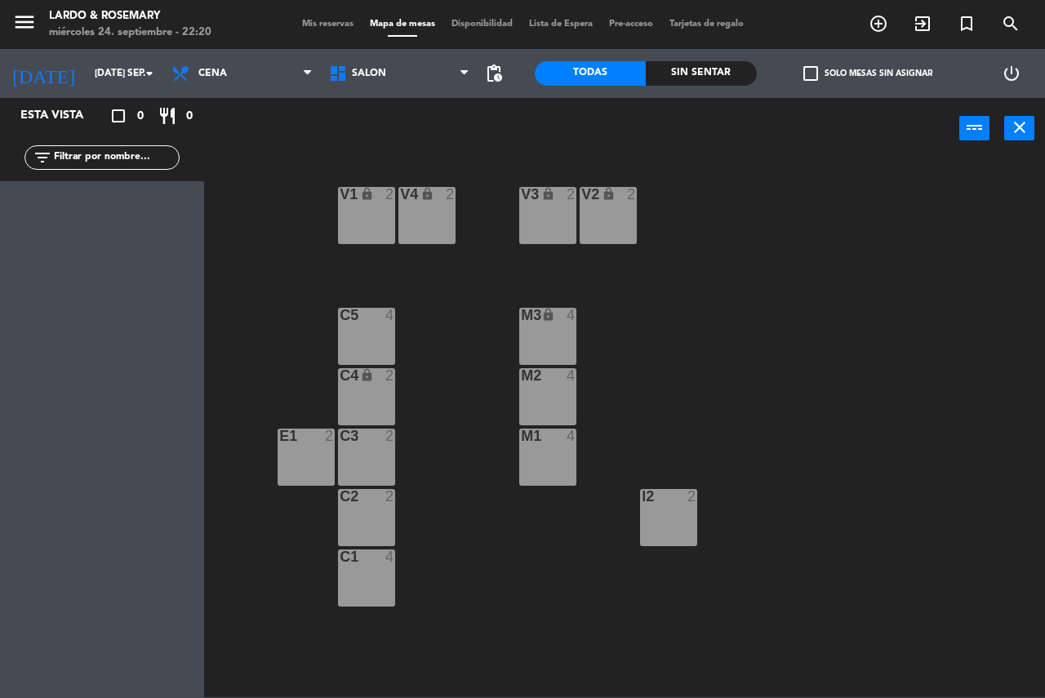
click at [680, 531] on div "i2 2" at bounding box center [668, 517] width 57 height 57
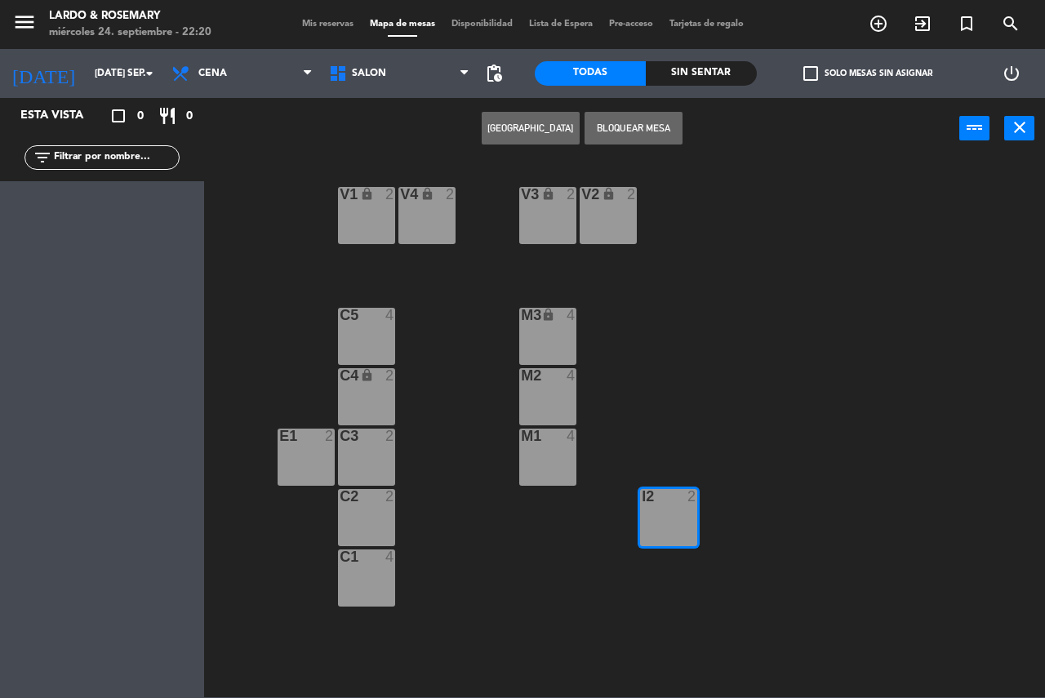
click at [533, 131] on button "[GEOGRAPHIC_DATA]" at bounding box center [531, 128] width 98 height 33
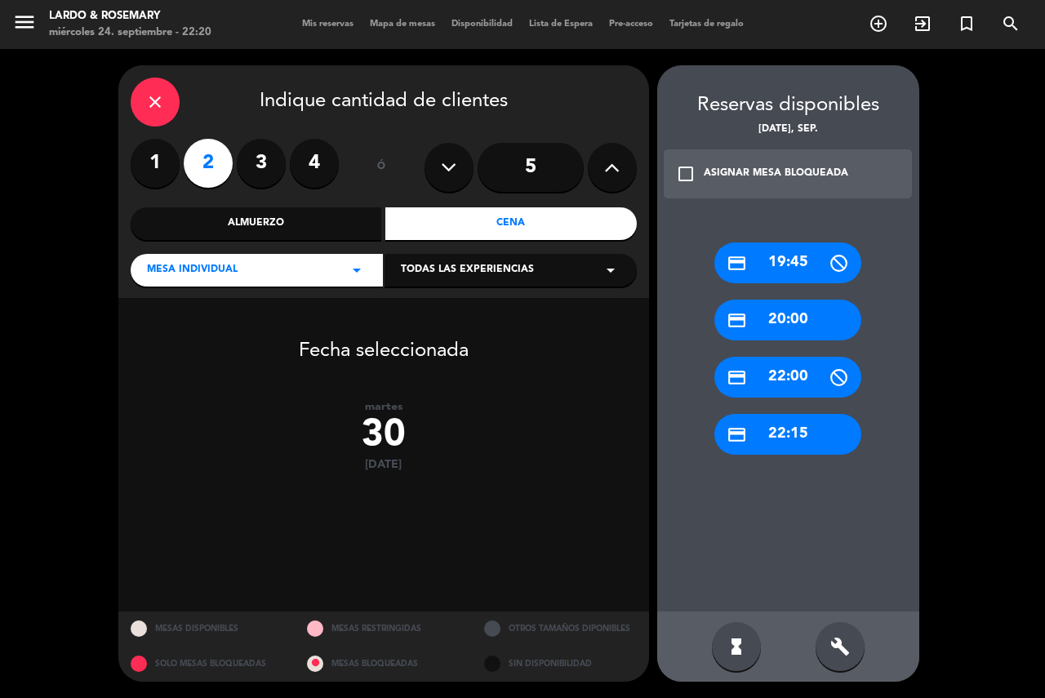
click at [797, 316] on div "credit_card 20:00" at bounding box center [788, 320] width 147 height 41
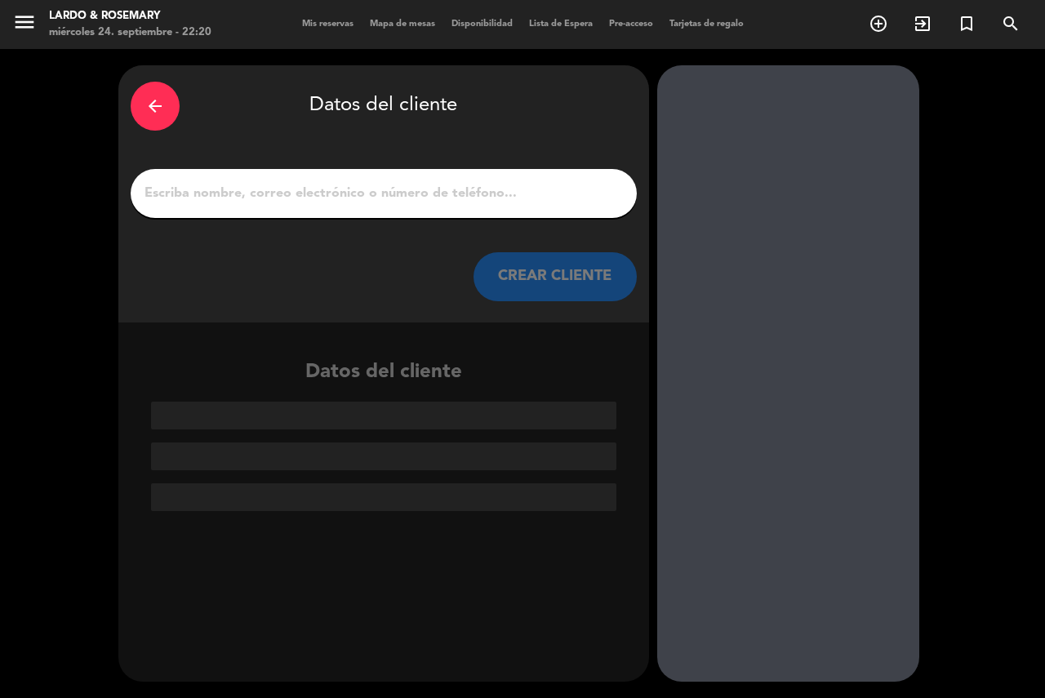
click at [577, 185] on input "1" at bounding box center [384, 193] width 482 height 23
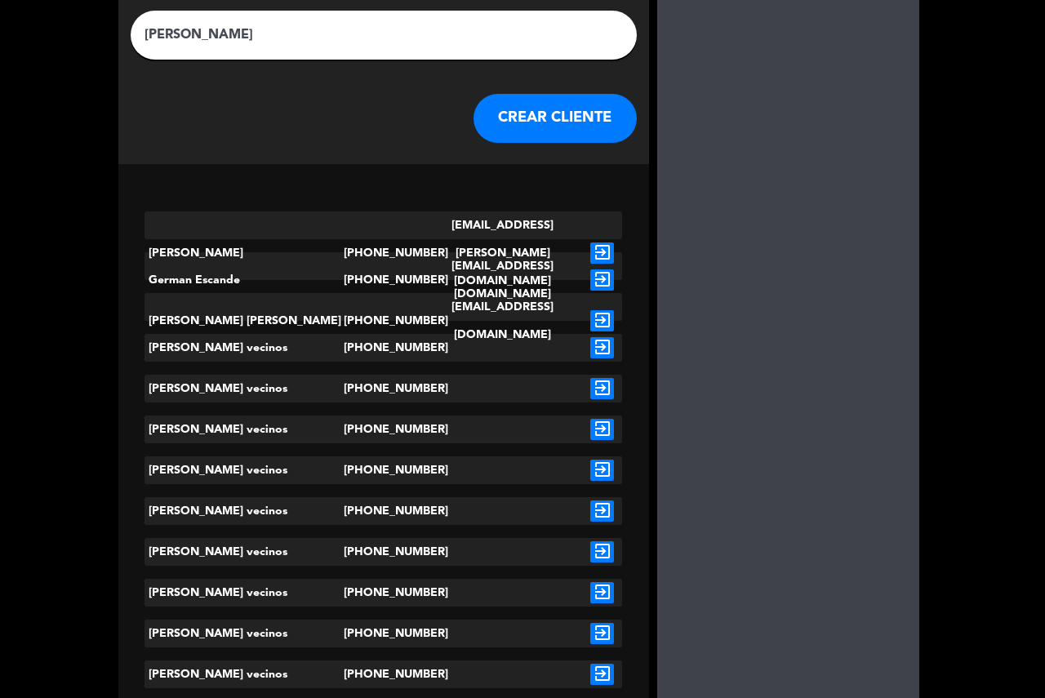
scroll to position [163, 0]
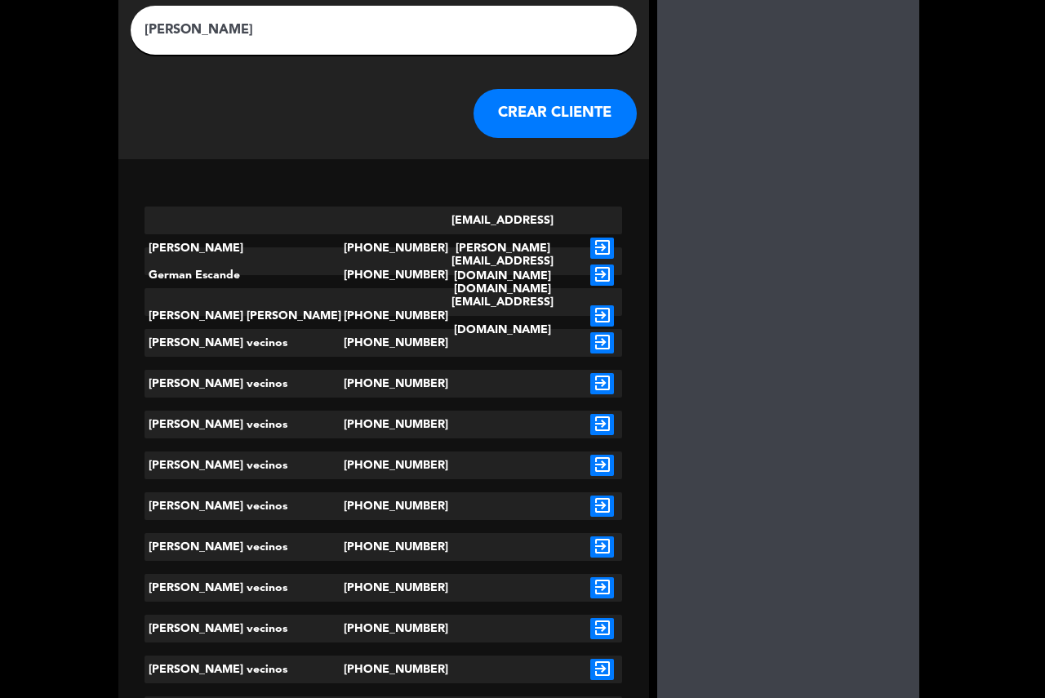
type input "[PERSON_NAME]"
click at [595, 431] on icon "exit_to_app" at bounding box center [602, 424] width 24 height 21
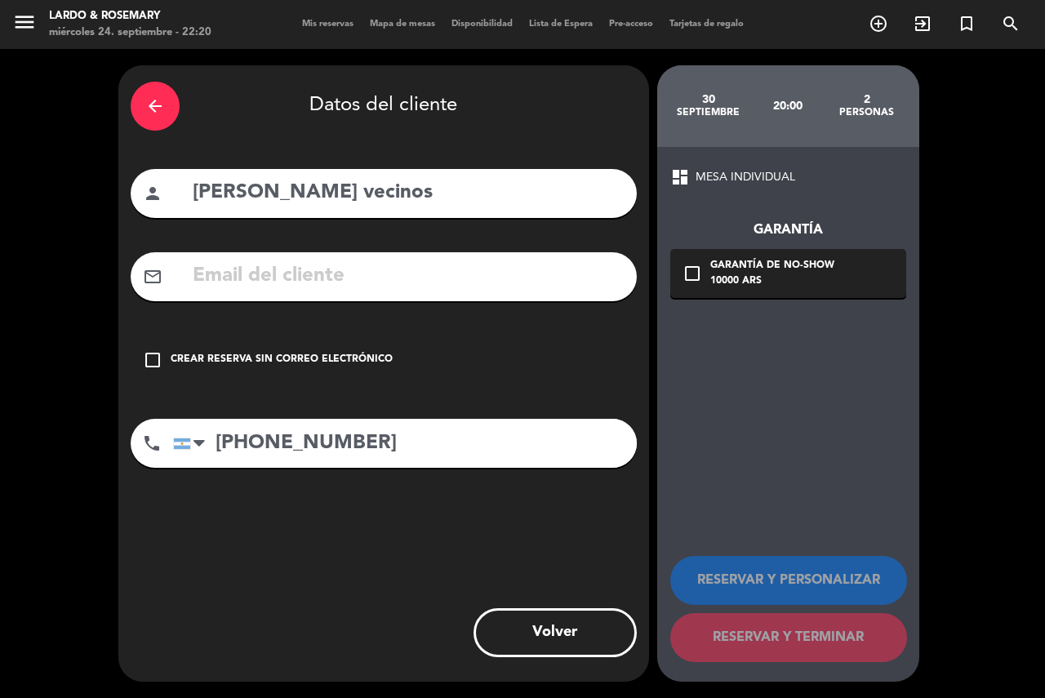
scroll to position [0, 0]
click at [350, 376] on div "check_box_outline_blank Crear reserva sin correo electrónico" at bounding box center [384, 360] width 506 height 49
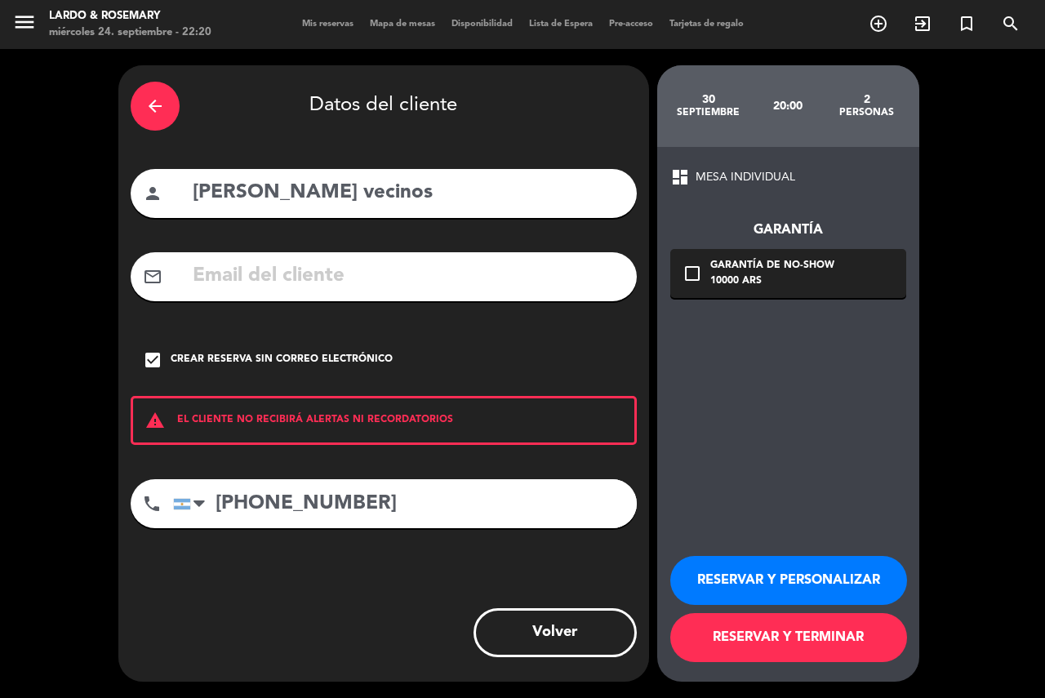
click at [710, 632] on button "RESERVAR Y TERMINAR" at bounding box center [788, 637] width 237 height 49
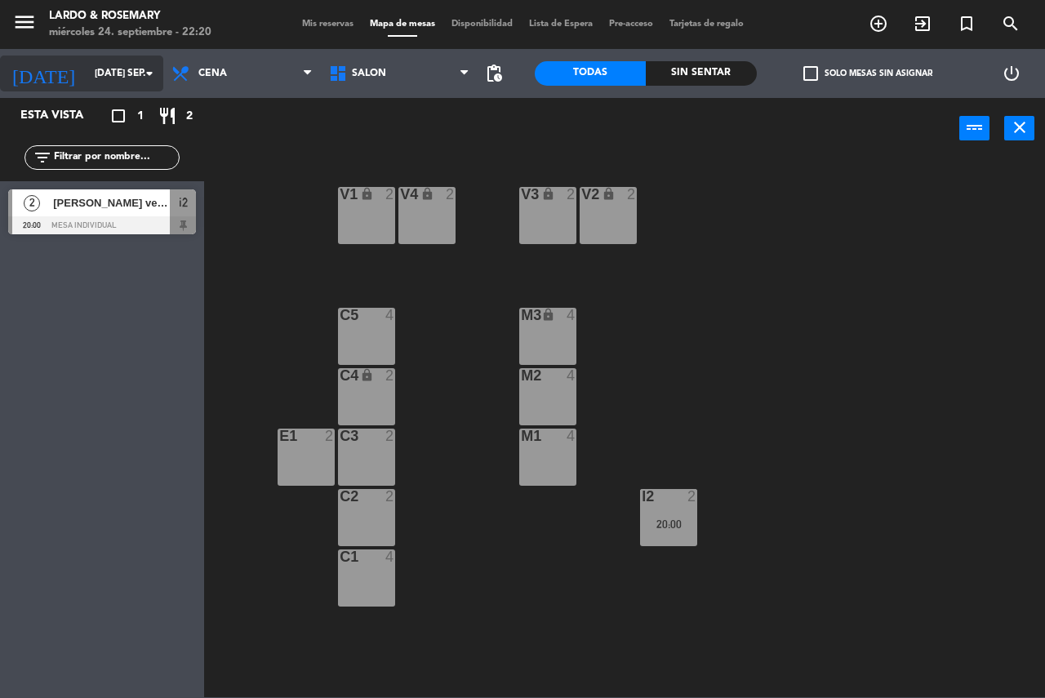
click at [87, 82] on input "[DATE] sep." at bounding box center [152, 74] width 130 height 28
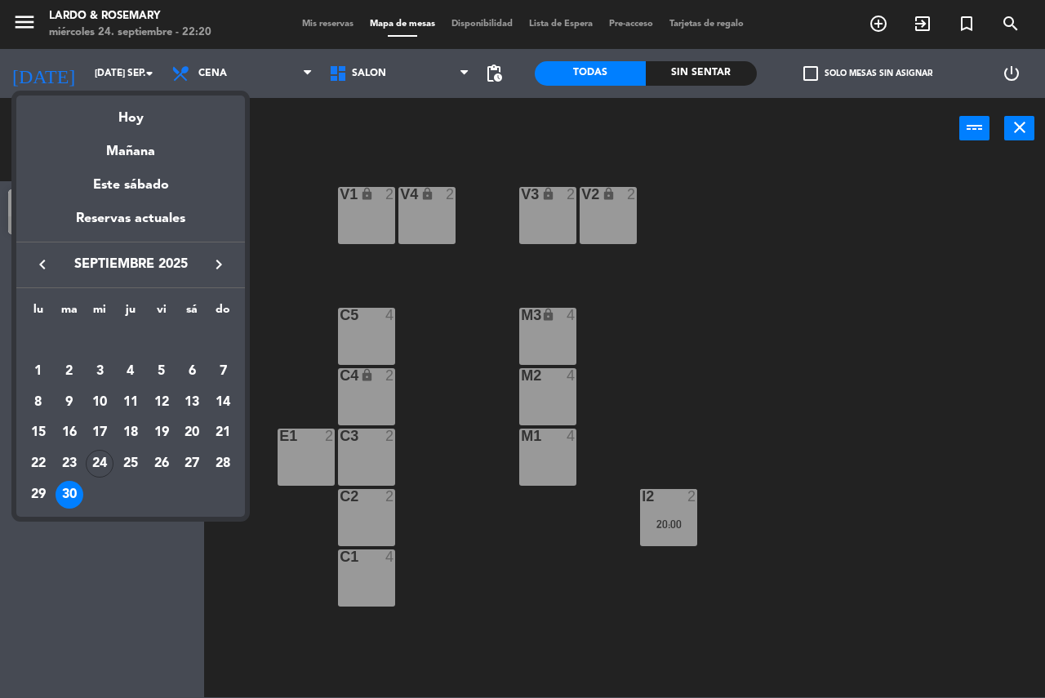
click at [116, 113] on div "Hoy" at bounding box center [130, 112] width 229 height 33
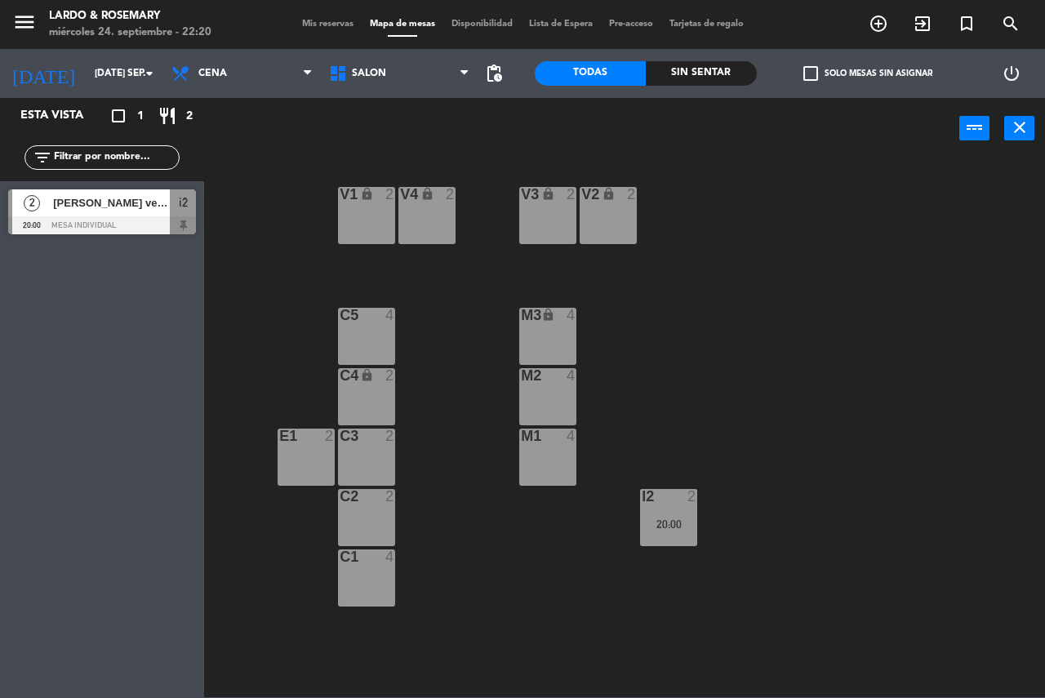
type input "mié. [DATE]"
